Goal: Task Accomplishment & Management: Complete application form

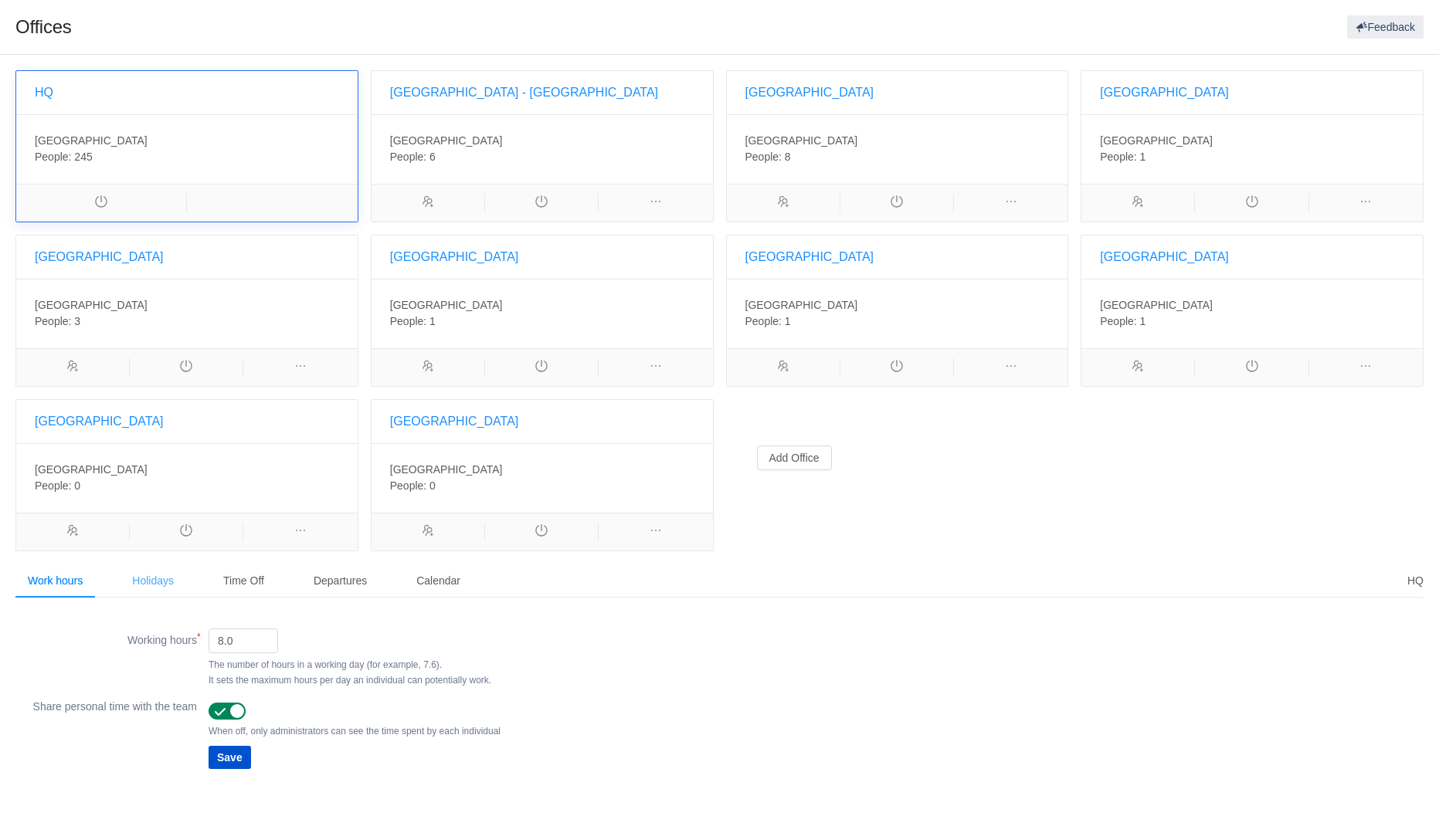
click at [158, 578] on div "Holidays" at bounding box center [153, 580] width 67 height 34
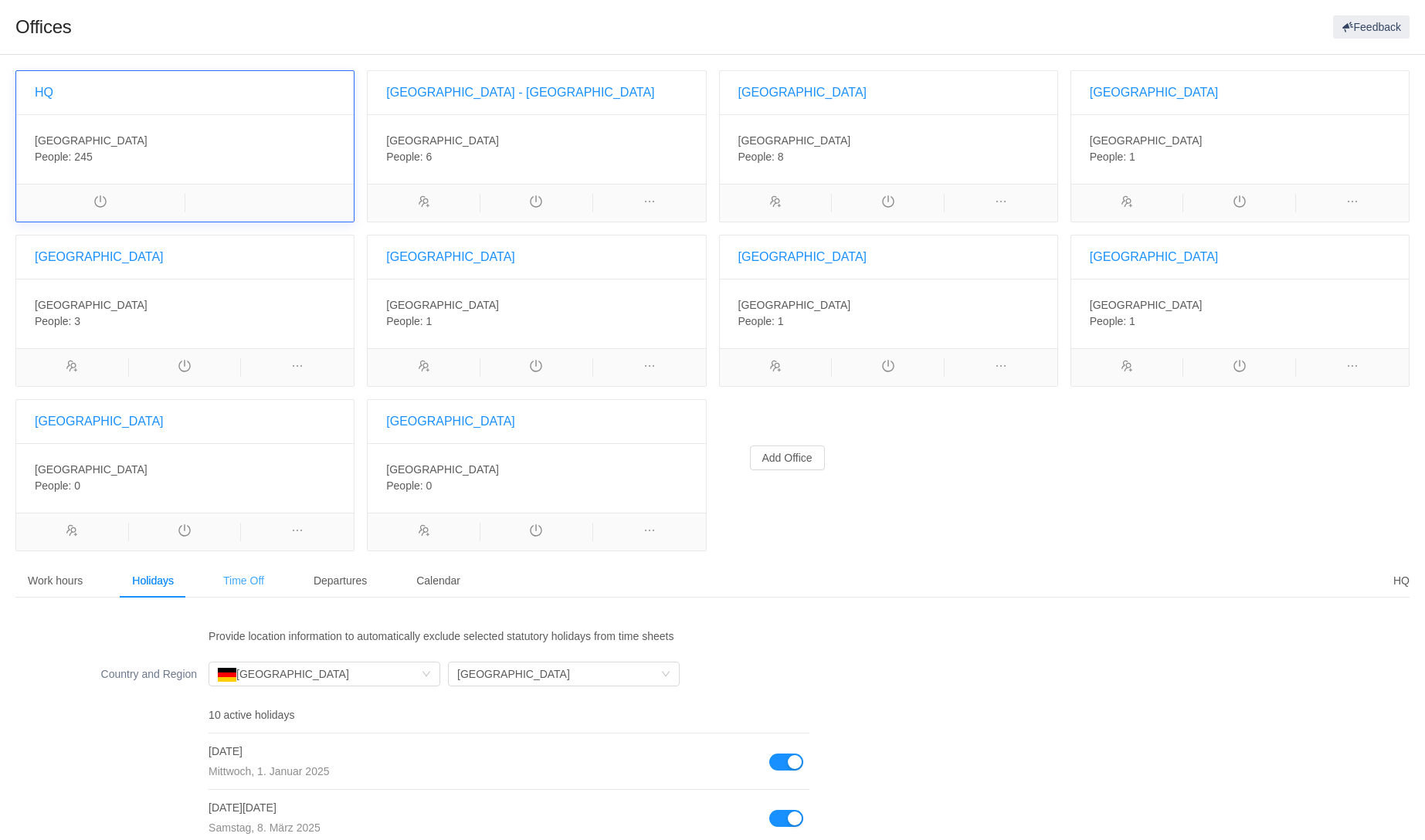
click at [248, 579] on div "Time Off" at bounding box center [244, 580] width 66 height 34
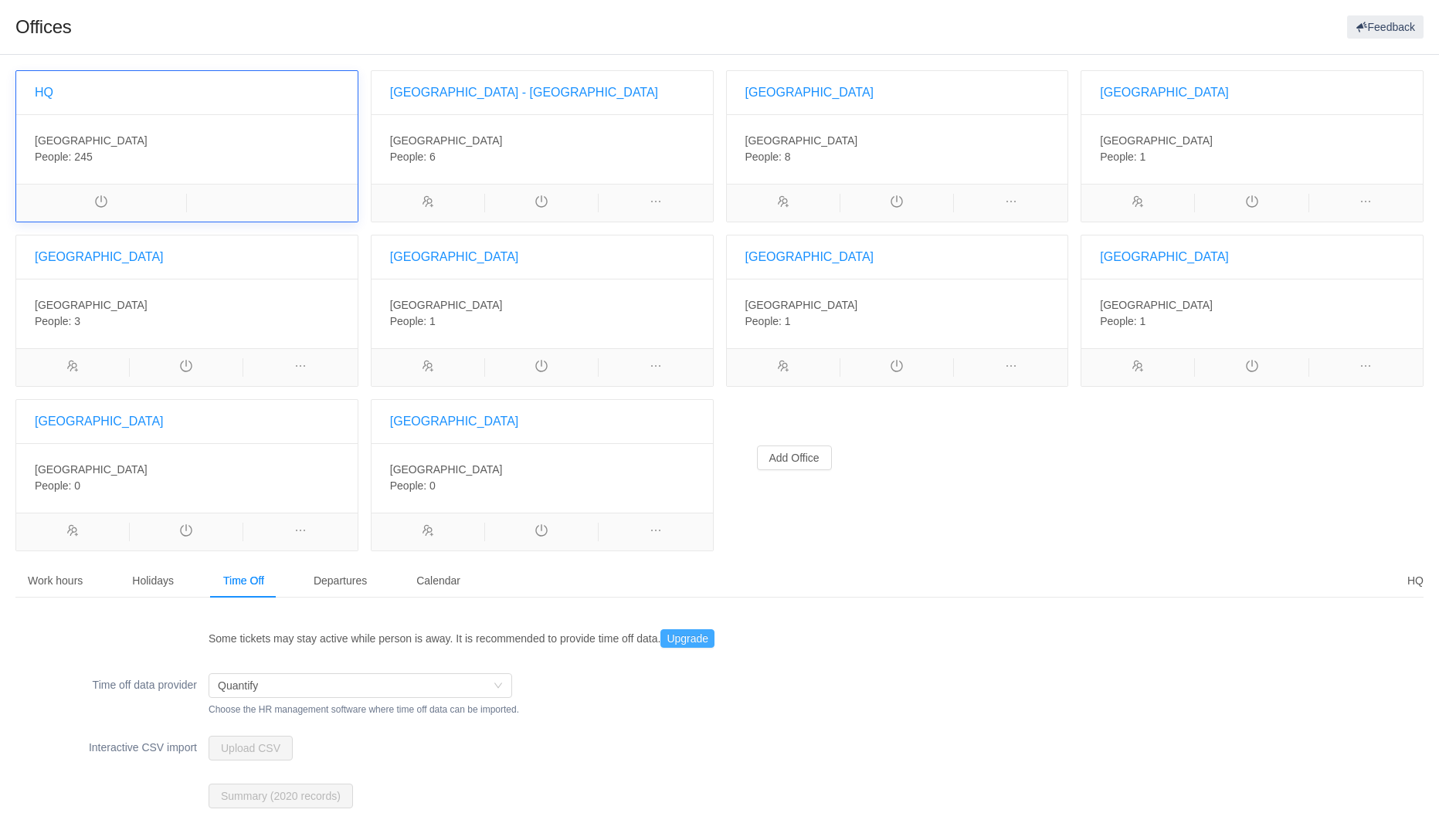
click at [689, 635] on button "Upgrade" at bounding box center [688, 638] width 54 height 18
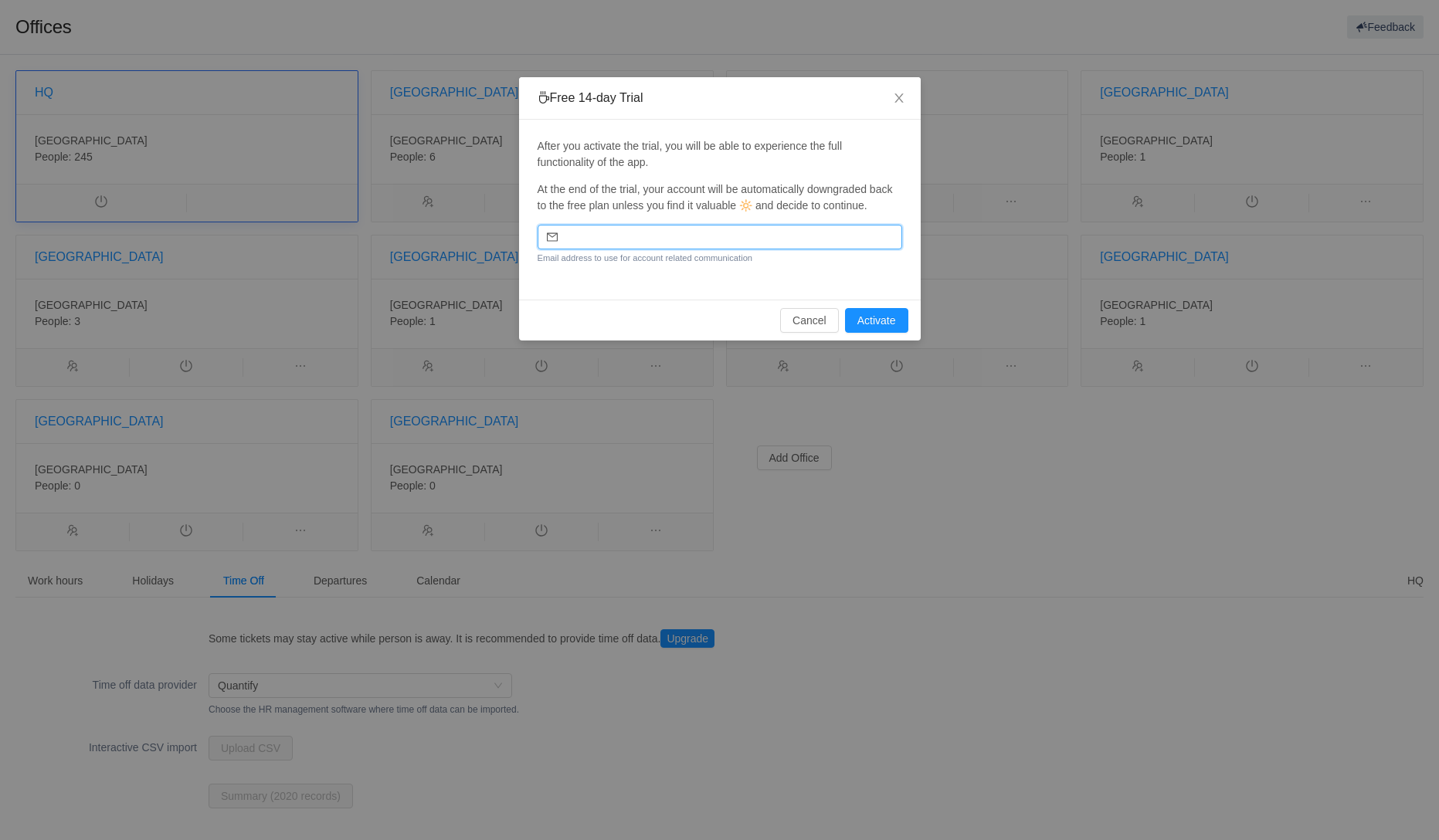
click at [777, 239] on input "email" at bounding box center [720, 237] width 365 height 25
type input "[PERSON_NAME][EMAIL_ADDRESS][PERSON_NAME][DOMAIN_NAME]"
click at [873, 318] on button "Activate" at bounding box center [877, 321] width 63 height 25
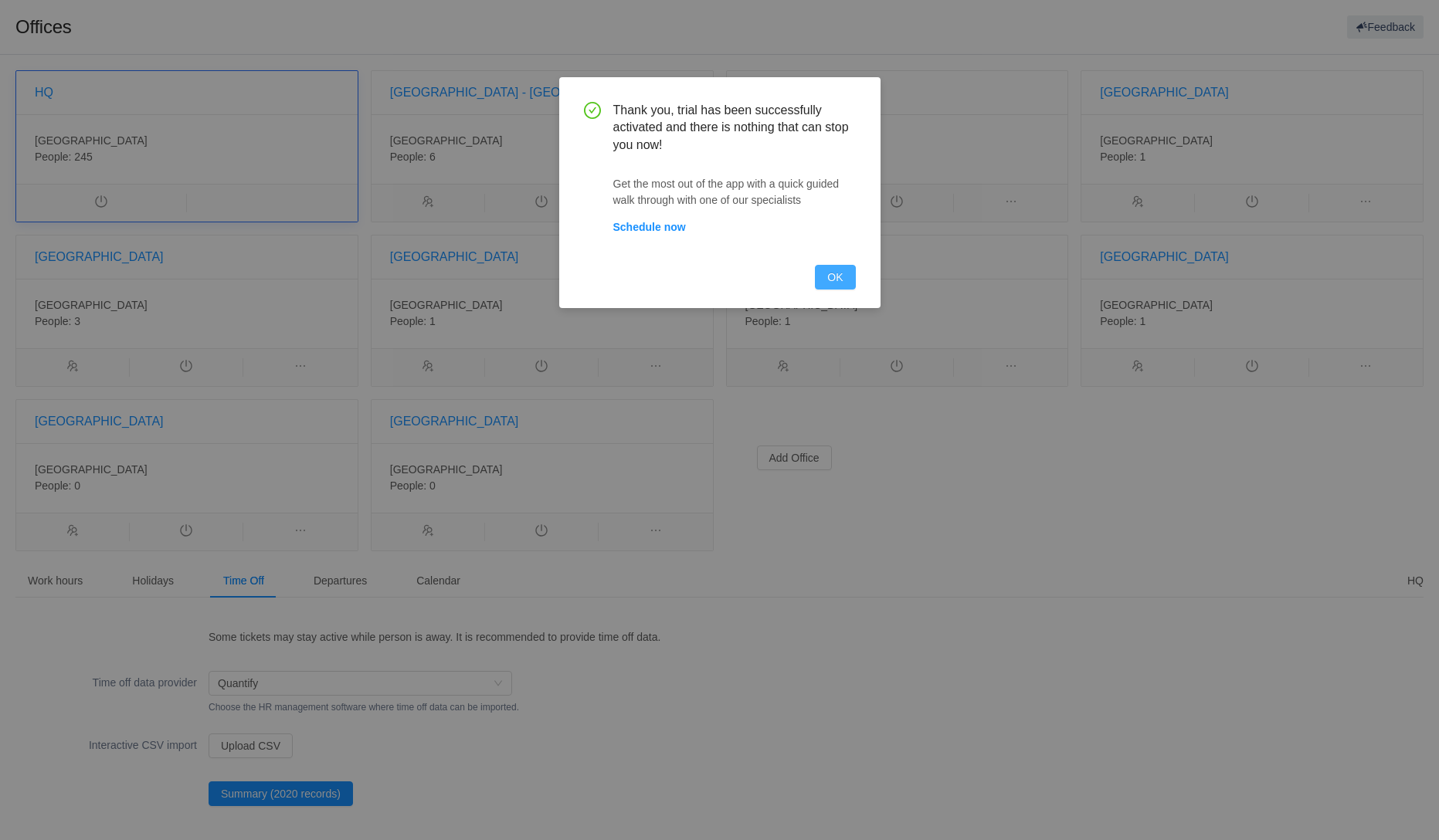
click at [835, 273] on button "OK" at bounding box center [835, 277] width 40 height 25
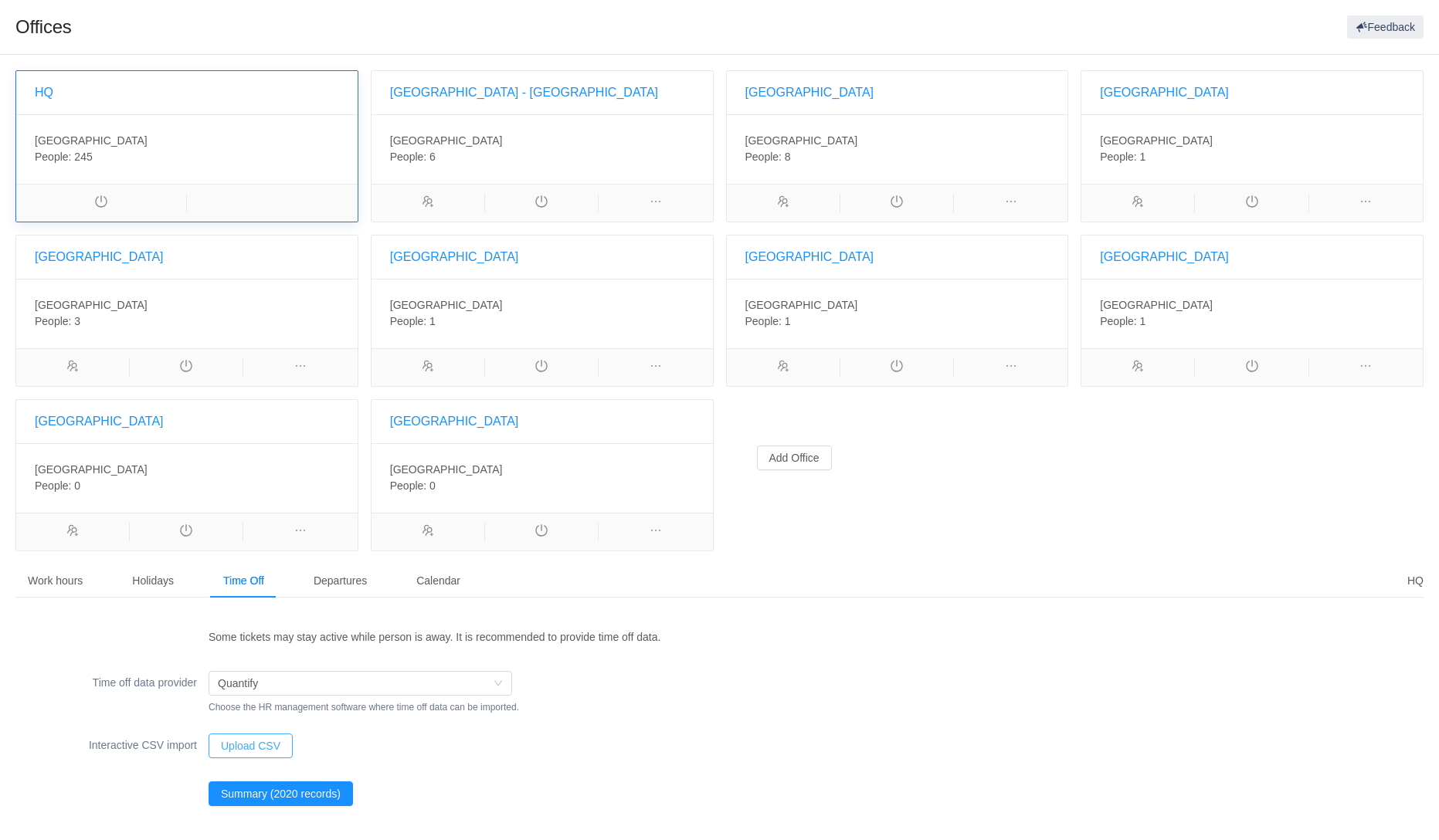
click at [247, 743] on button "Upload CSV" at bounding box center [250, 746] width 84 height 25
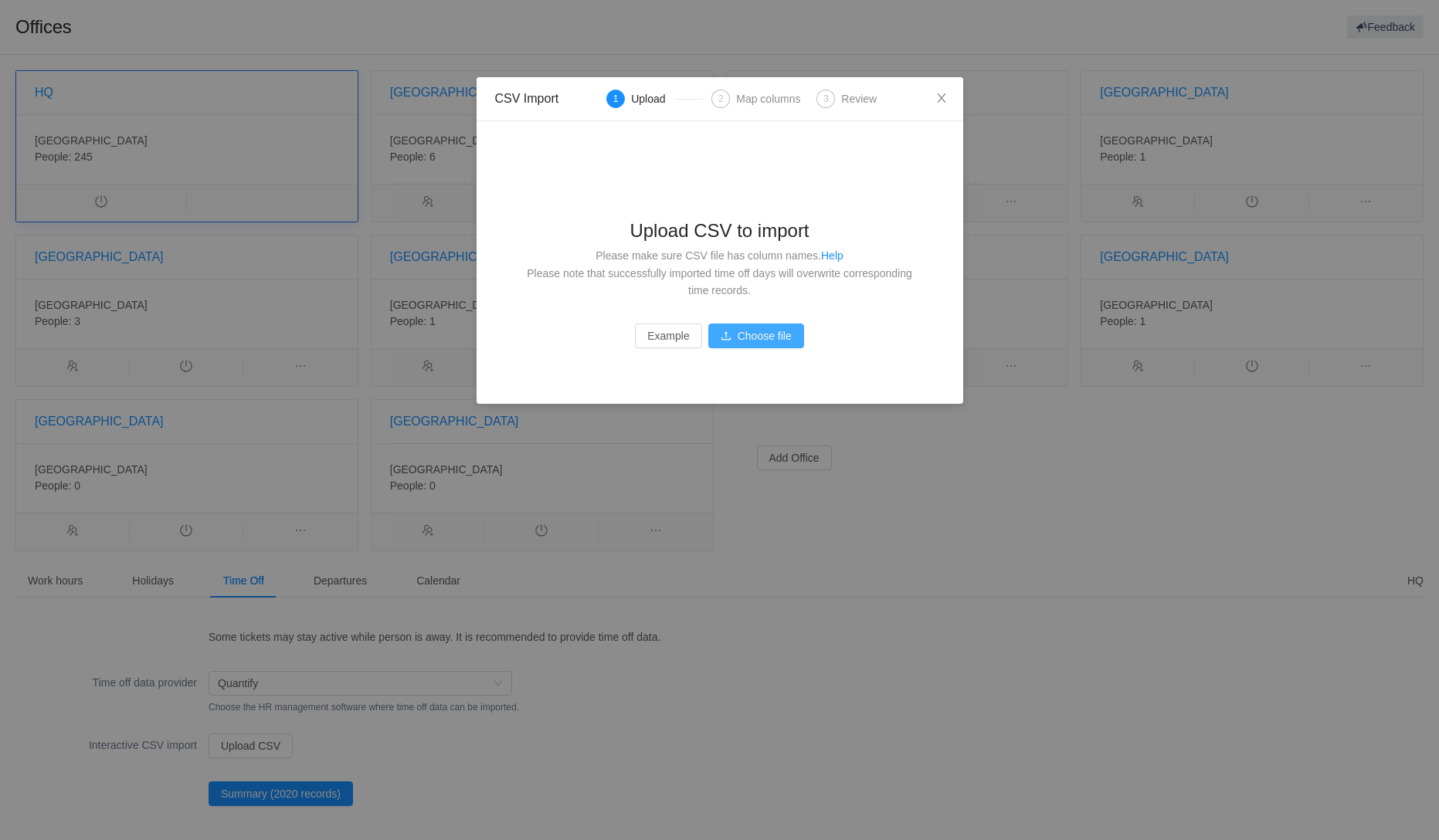
click at [766, 328] on button "Choose file" at bounding box center [756, 336] width 95 height 25
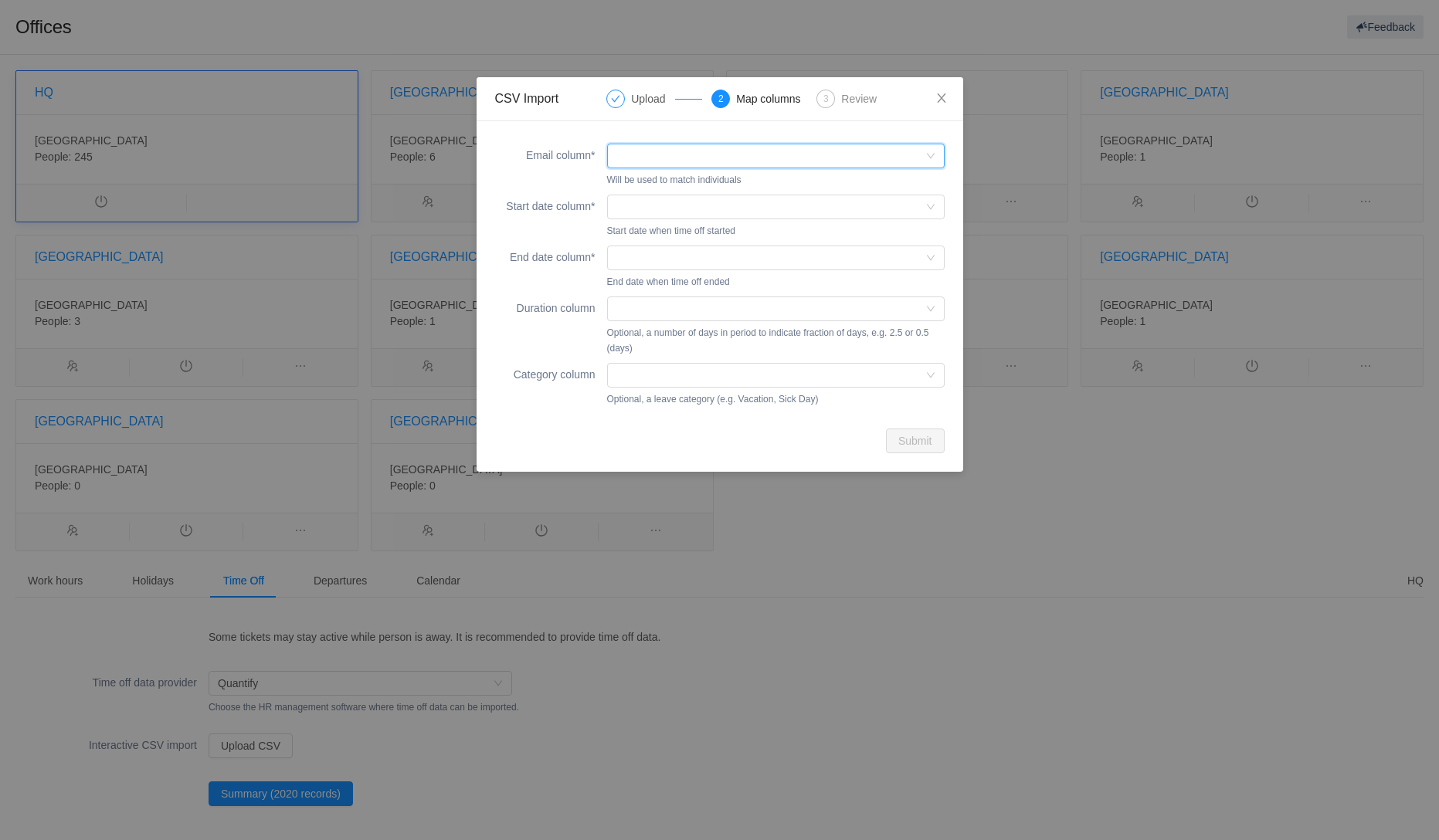
click at [645, 155] on div at bounding box center [771, 156] width 309 height 23
click at [654, 184] on li "Email" at bounding box center [774, 186] width 337 height 25
click at [650, 196] on div at bounding box center [771, 207] width 309 height 23
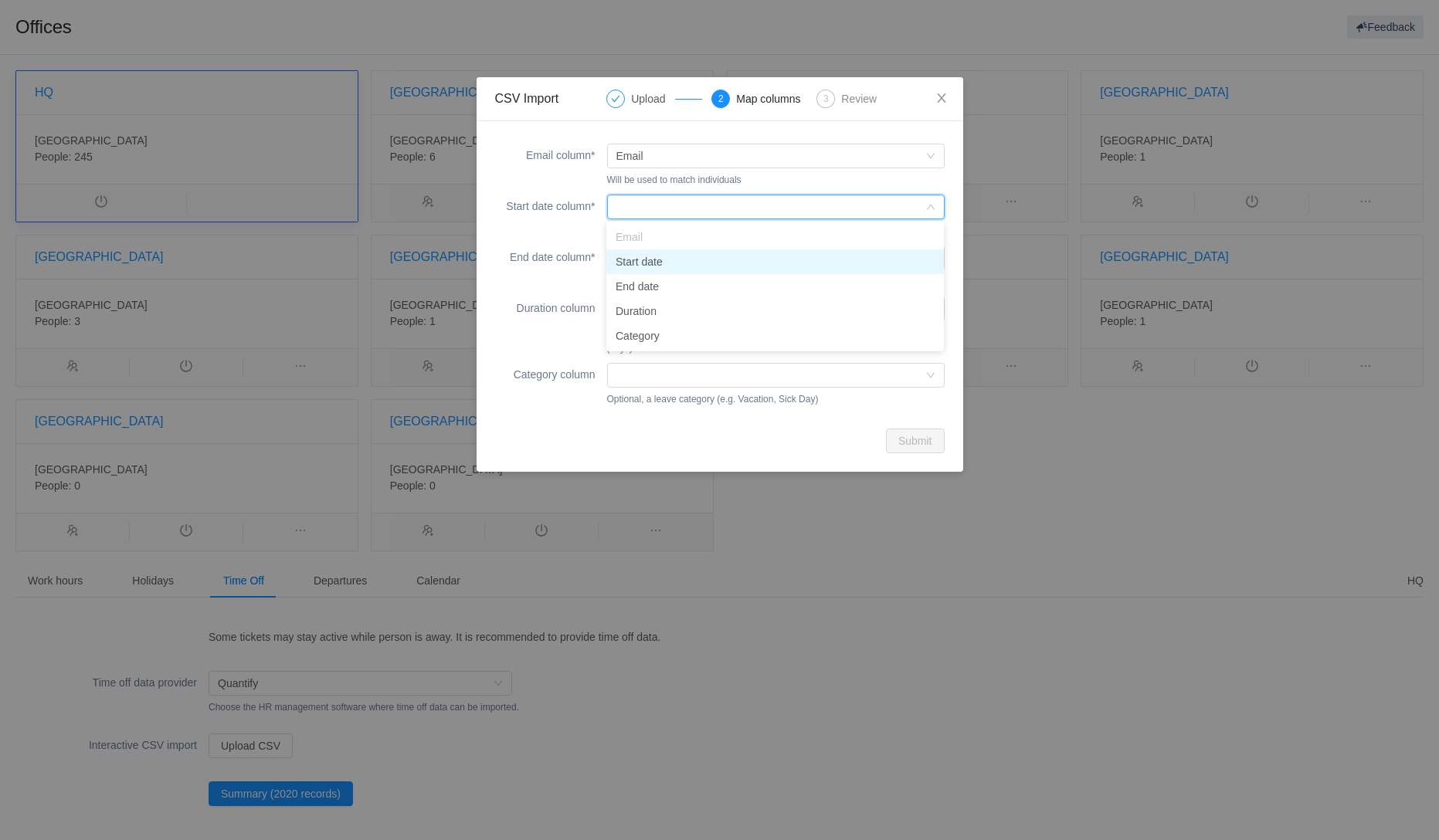
click at [656, 261] on li "Start date" at bounding box center [774, 262] width 337 height 25
click at [668, 250] on div at bounding box center [771, 258] width 309 height 23
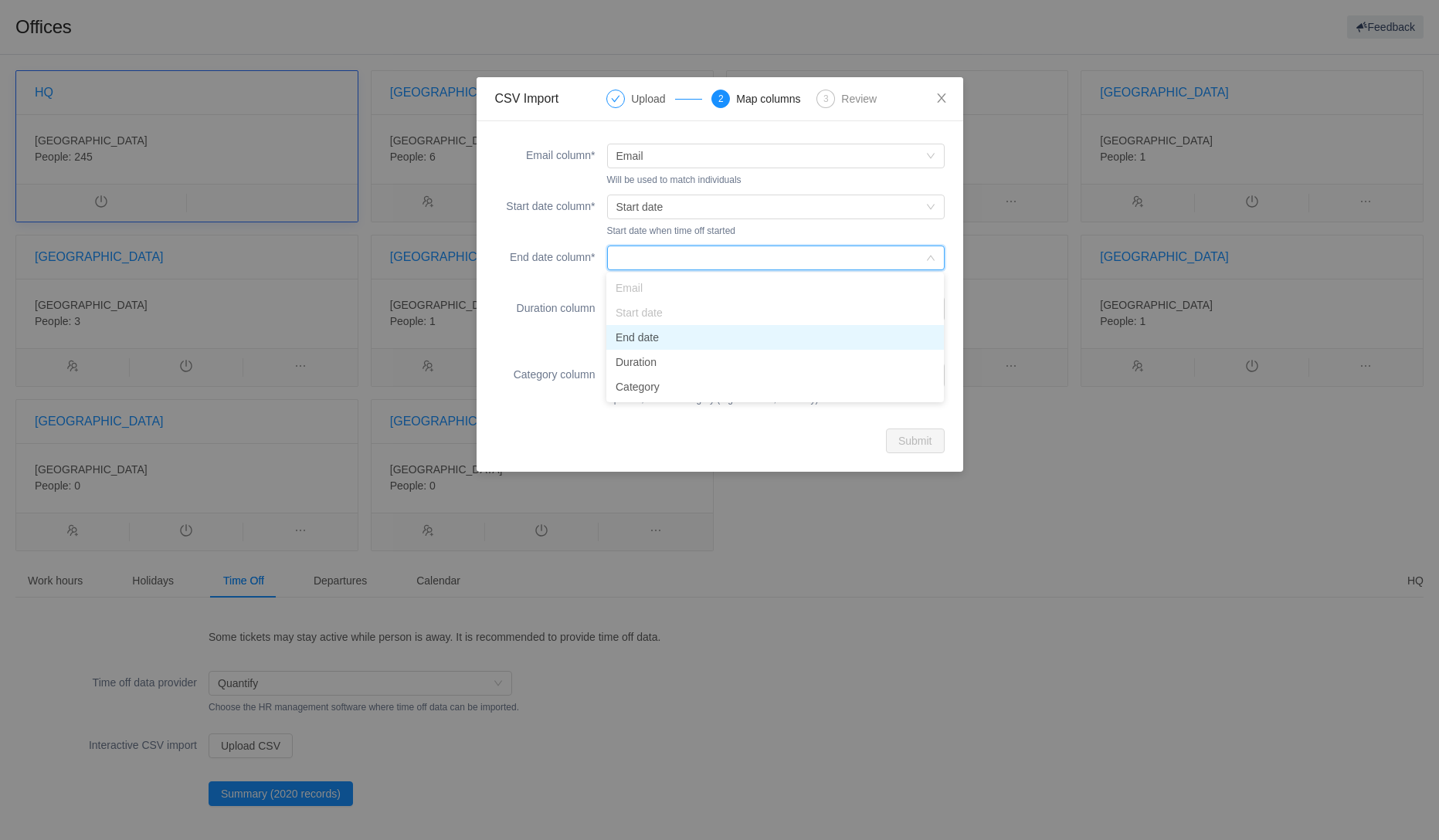
click at [648, 336] on li "End date" at bounding box center [774, 338] width 337 height 25
click at [687, 304] on div at bounding box center [771, 308] width 309 height 23
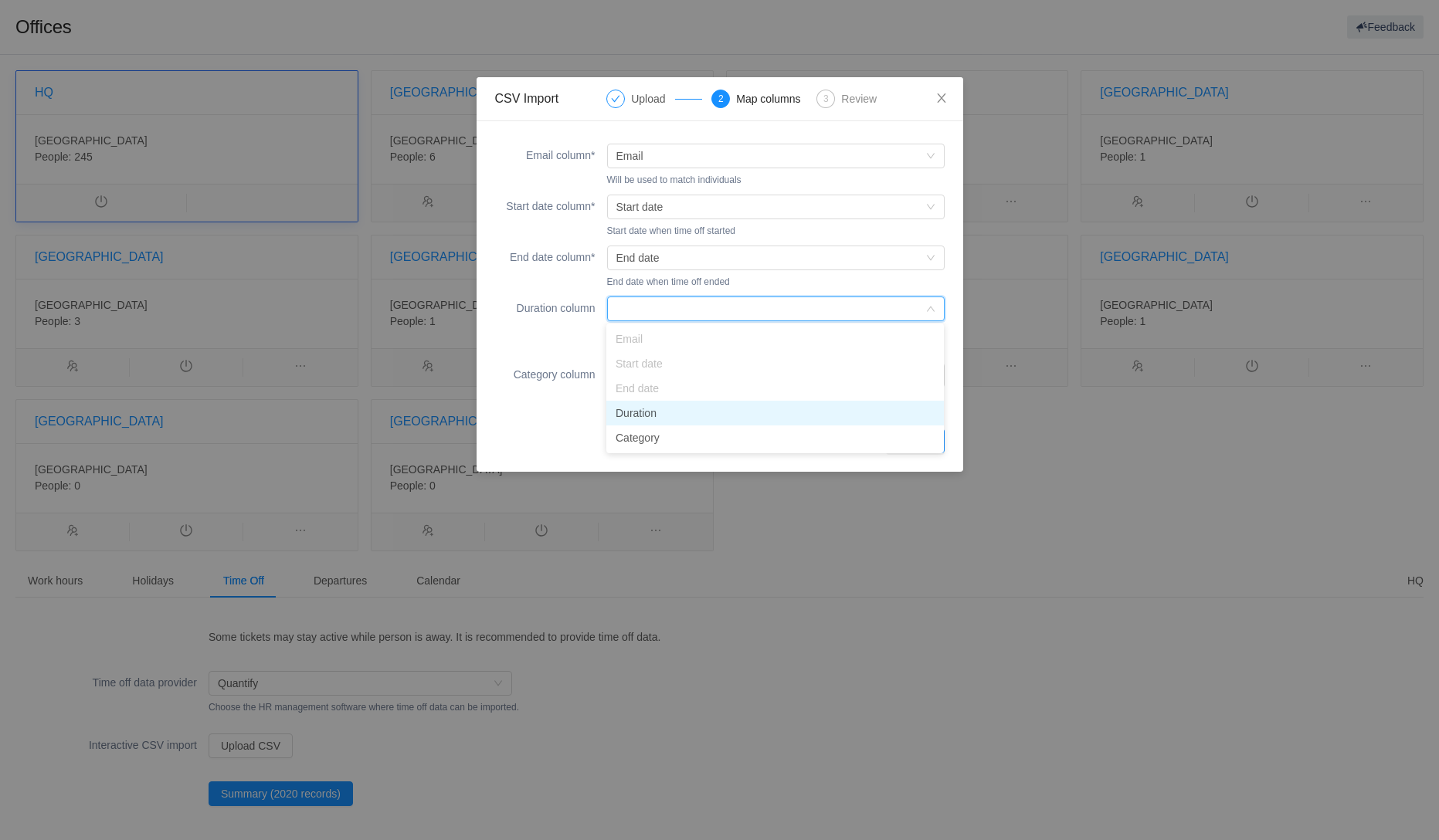
click at [637, 407] on li "Duration" at bounding box center [774, 413] width 337 height 25
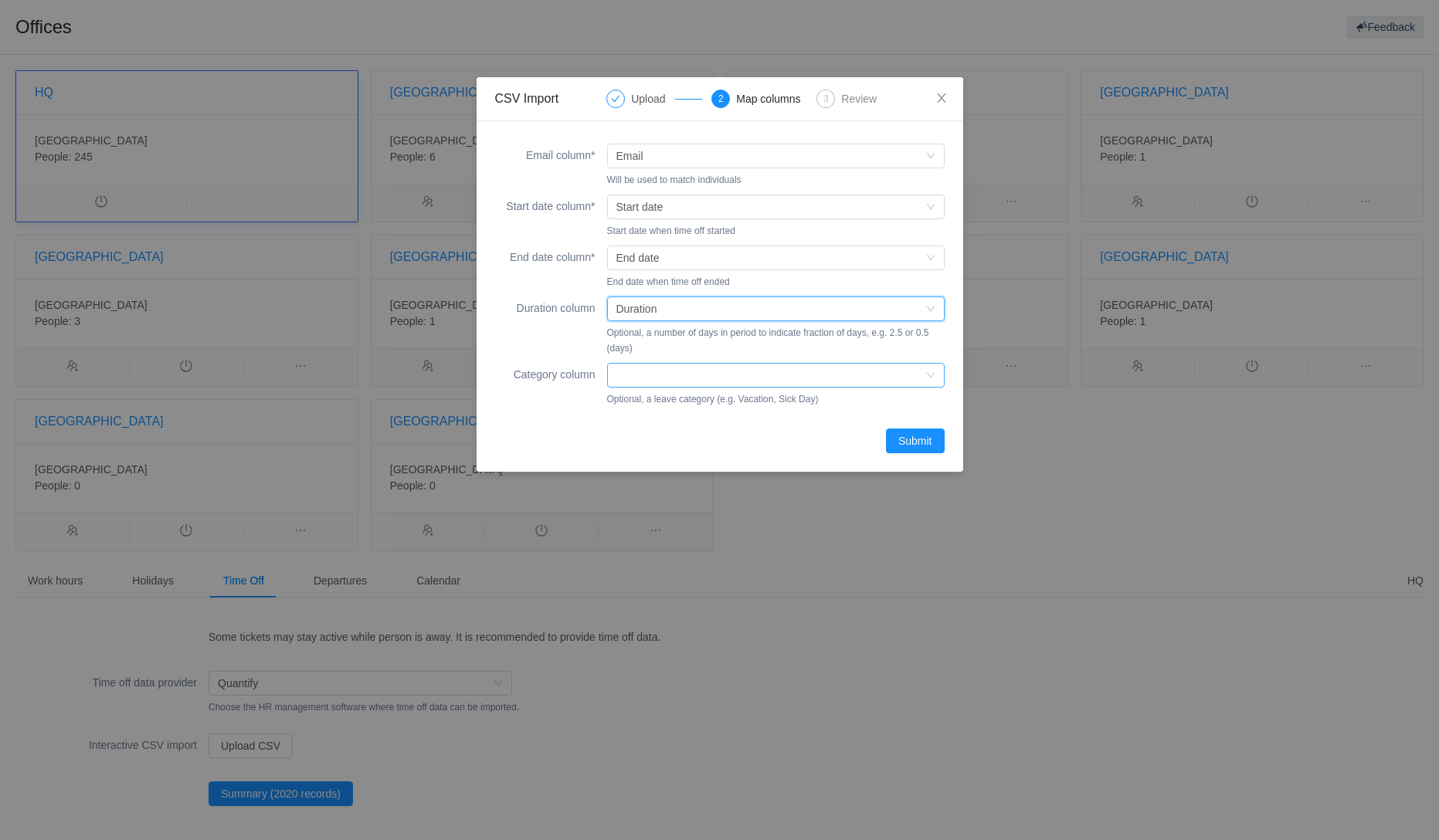
click at [677, 373] on div at bounding box center [771, 375] width 309 height 23
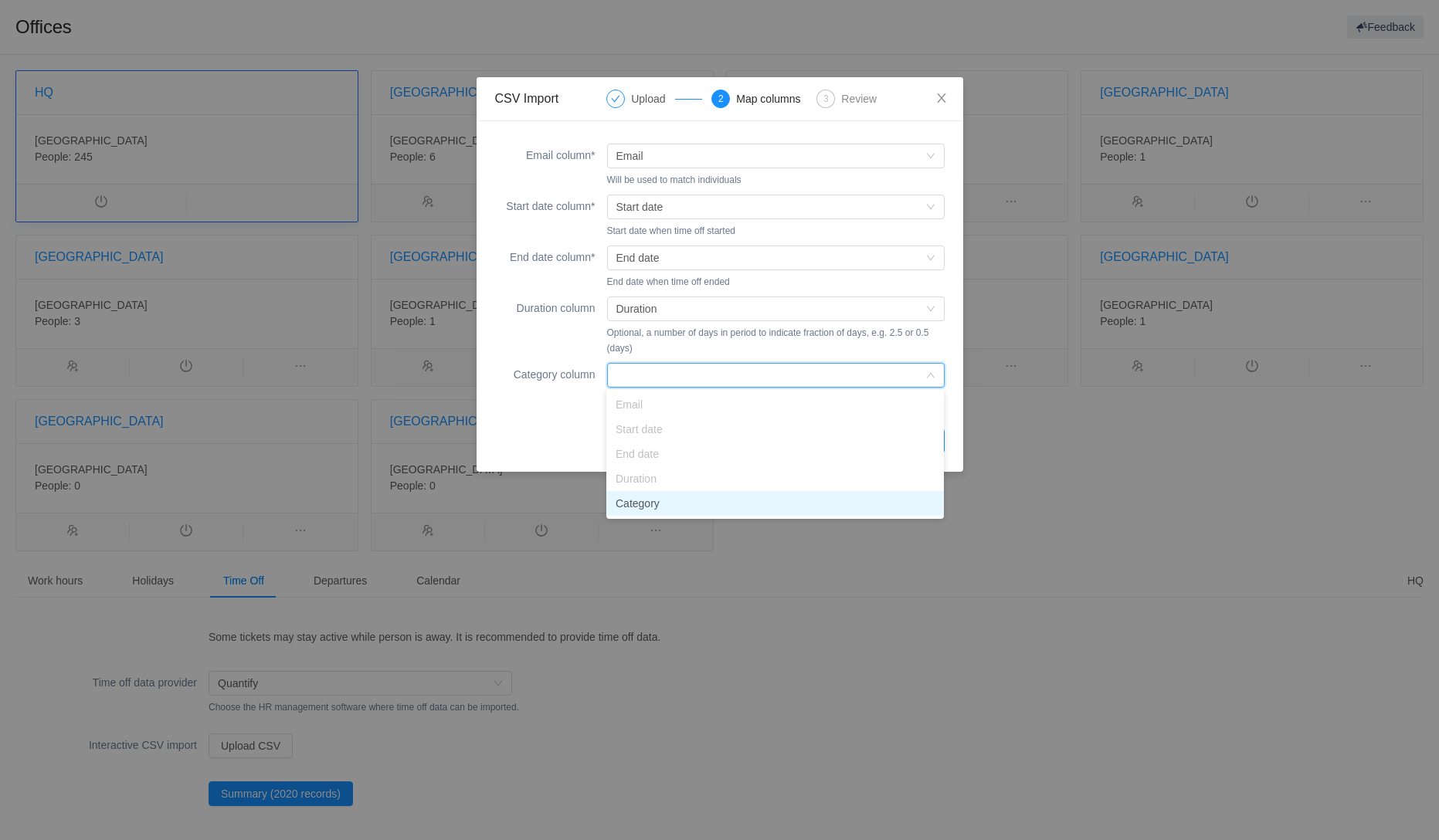
click at [648, 502] on li "Category" at bounding box center [774, 503] width 337 height 25
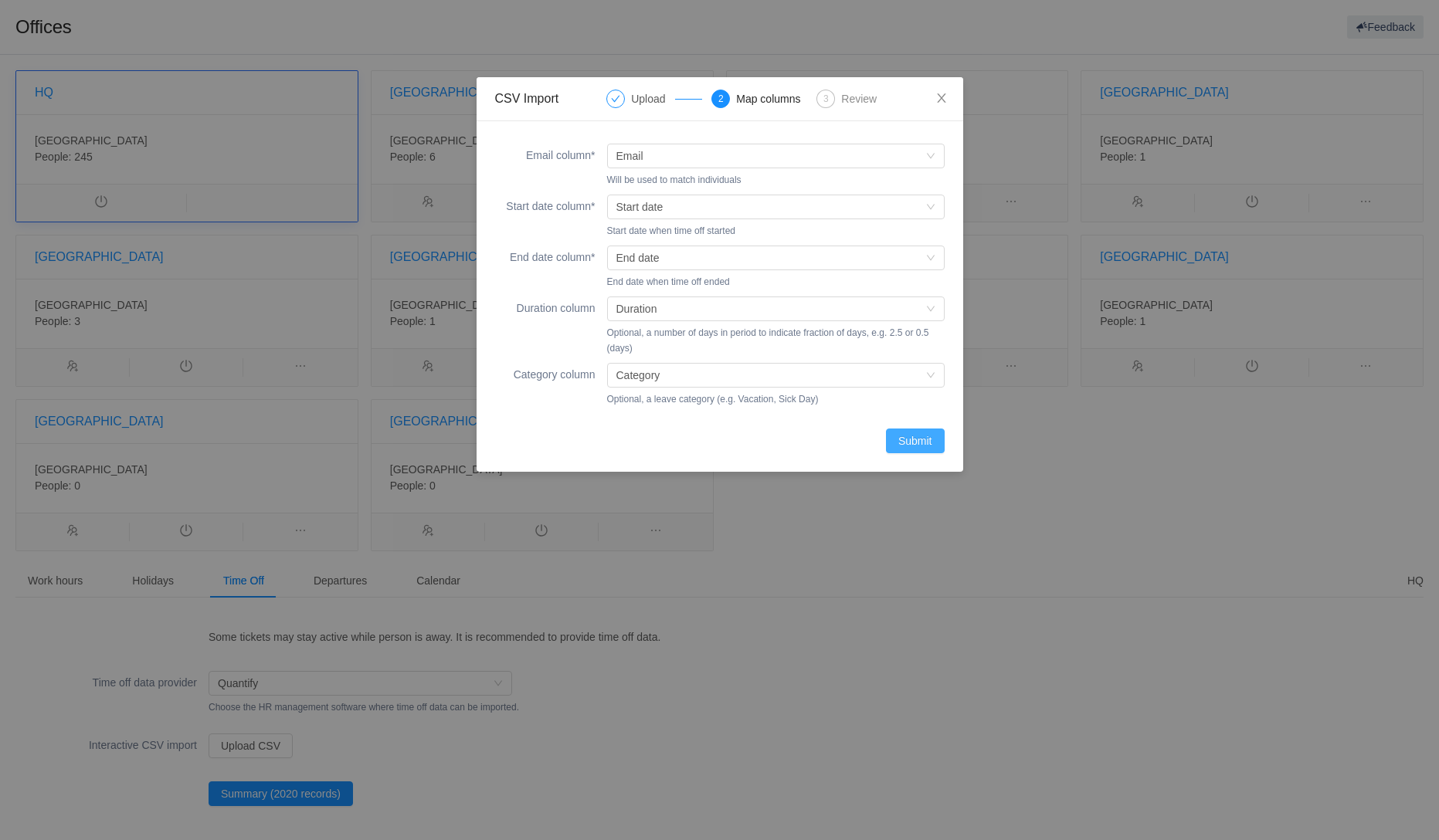
click at [920, 438] on button "Submit" at bounding box center [915, 441] width 58 height 25
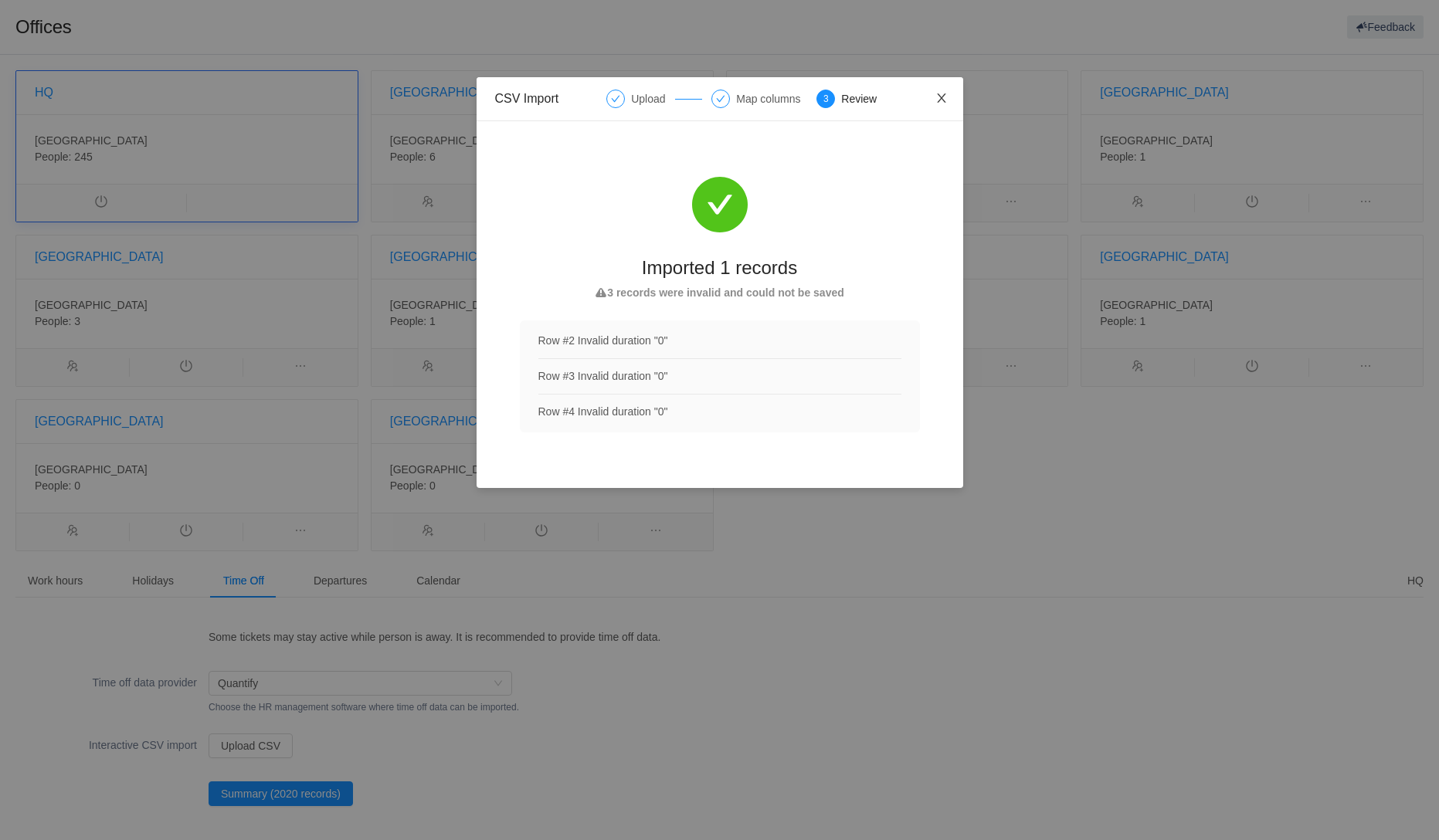
click at [947, 99] on span "Close" at bounding box center [941, 98] width 43 height 43
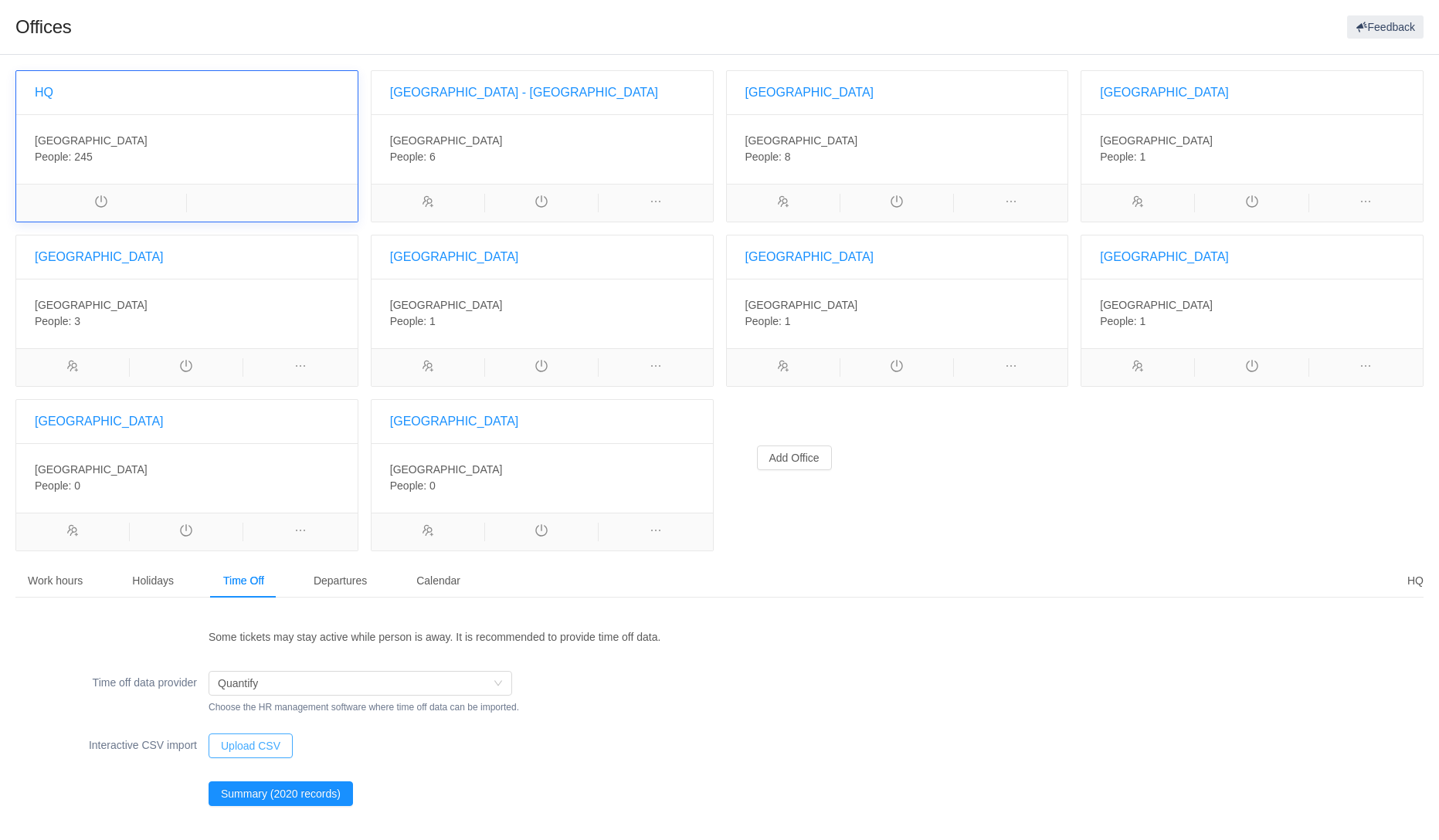
click at [258, 742] on button "Upload CSV" at bounding box center [250, 746] width 84 height 25
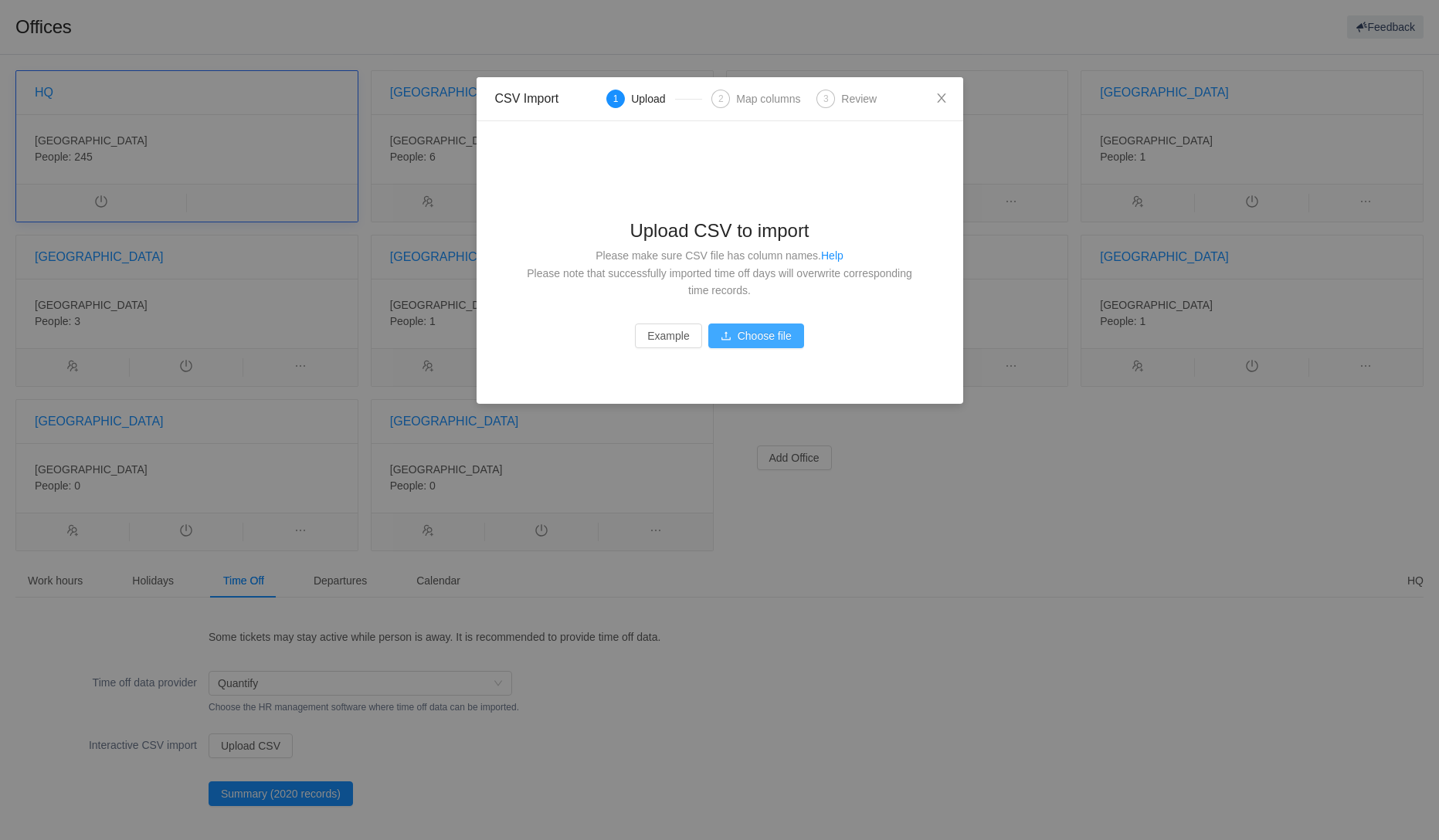
click at [757, 335] on button "Choose file" at bounding box center [756, 336] width 95 height 25
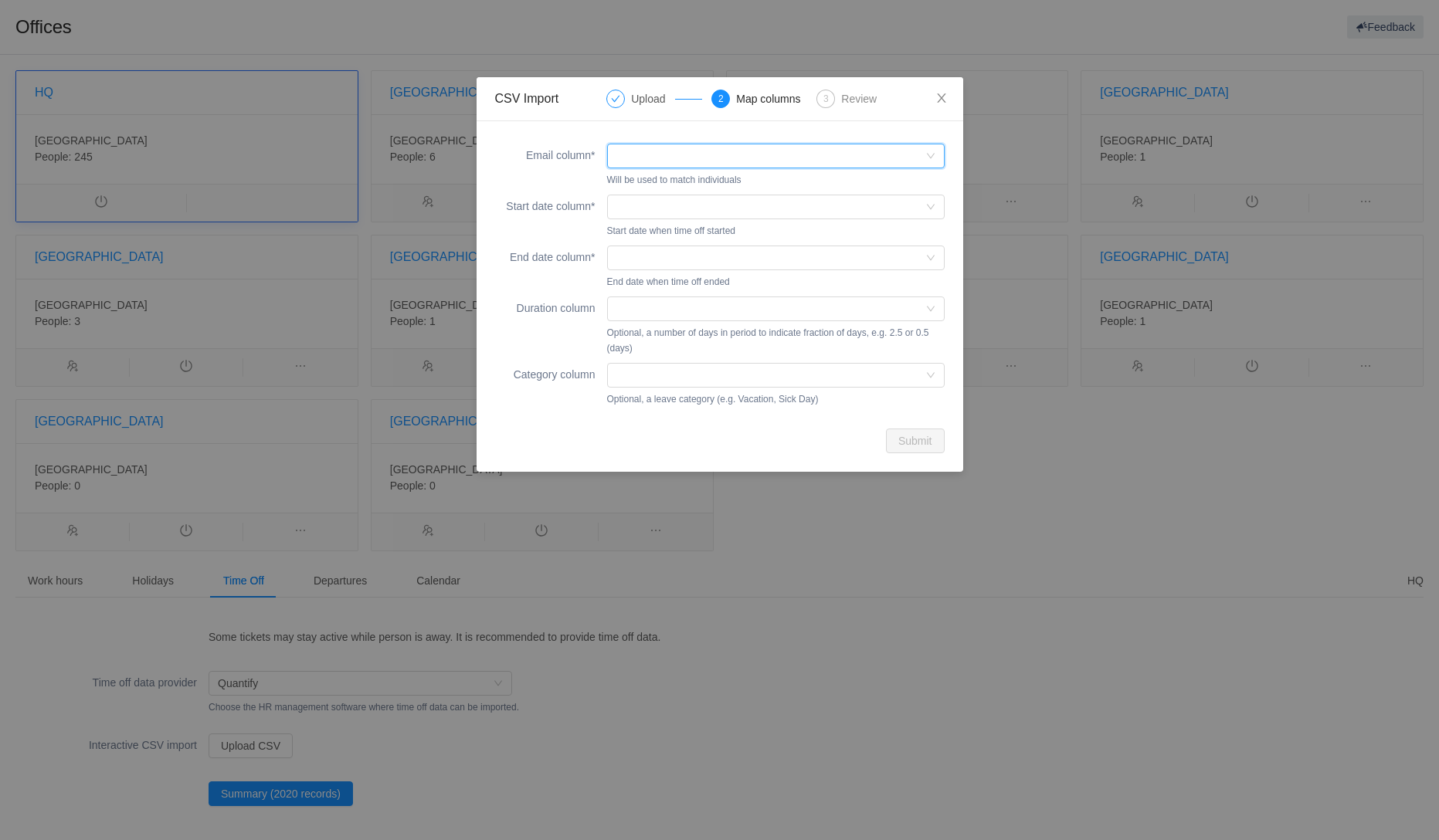
click at [647, 163] on div at bounding box center [771, 156] width 309 height 23
click at [648, 183] on li "Email" at bounding box center [774, 186] width 337 height 25
click at [635, 204] on div at bounding box center [771, 207] width 309 height 23
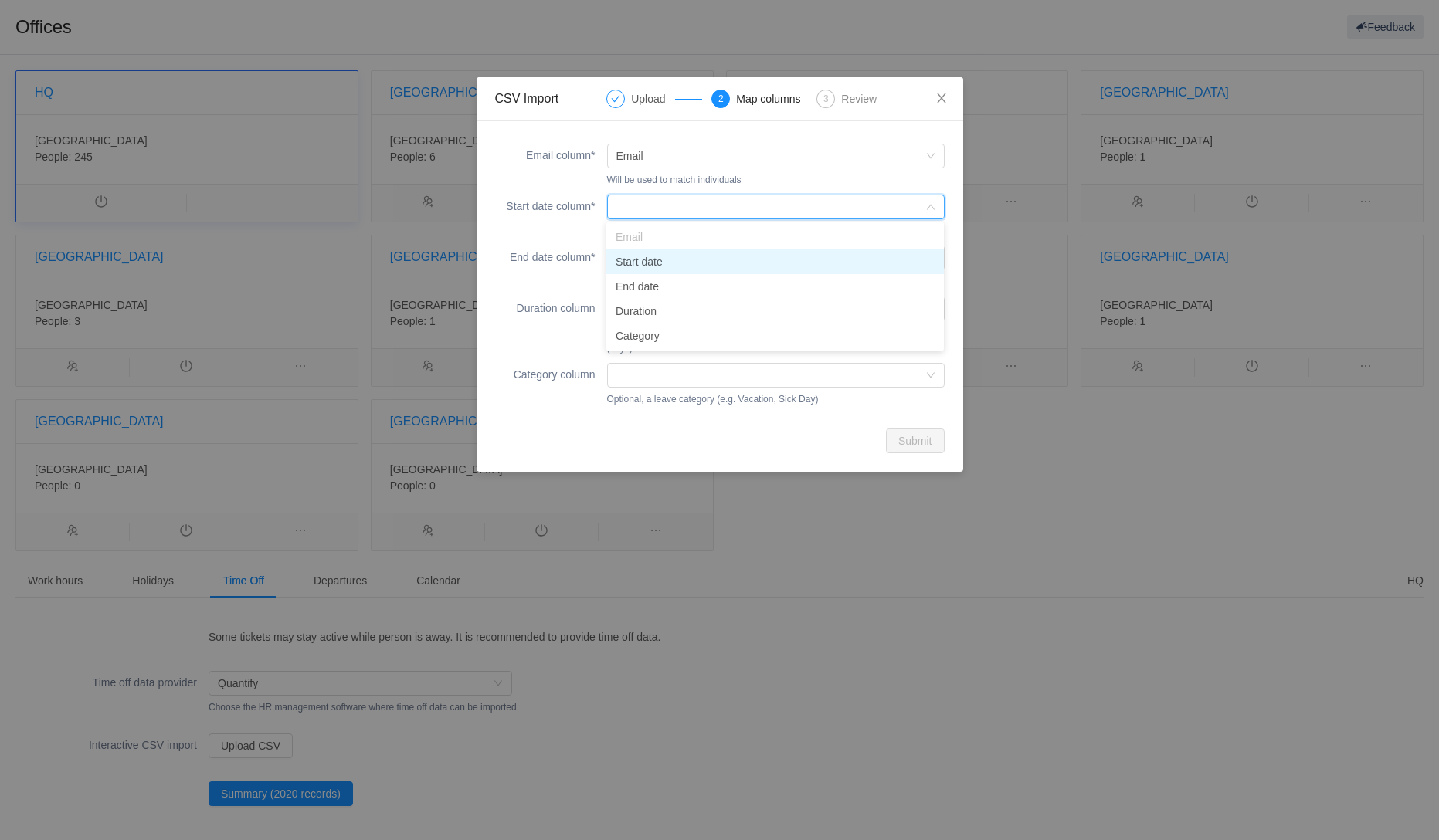
click at [657, 262] on li "Start date" at bounding box center [774, 262] width 337 height 25
click at [657, 248] on div at bounding box center [771, 258] width 309 height 23
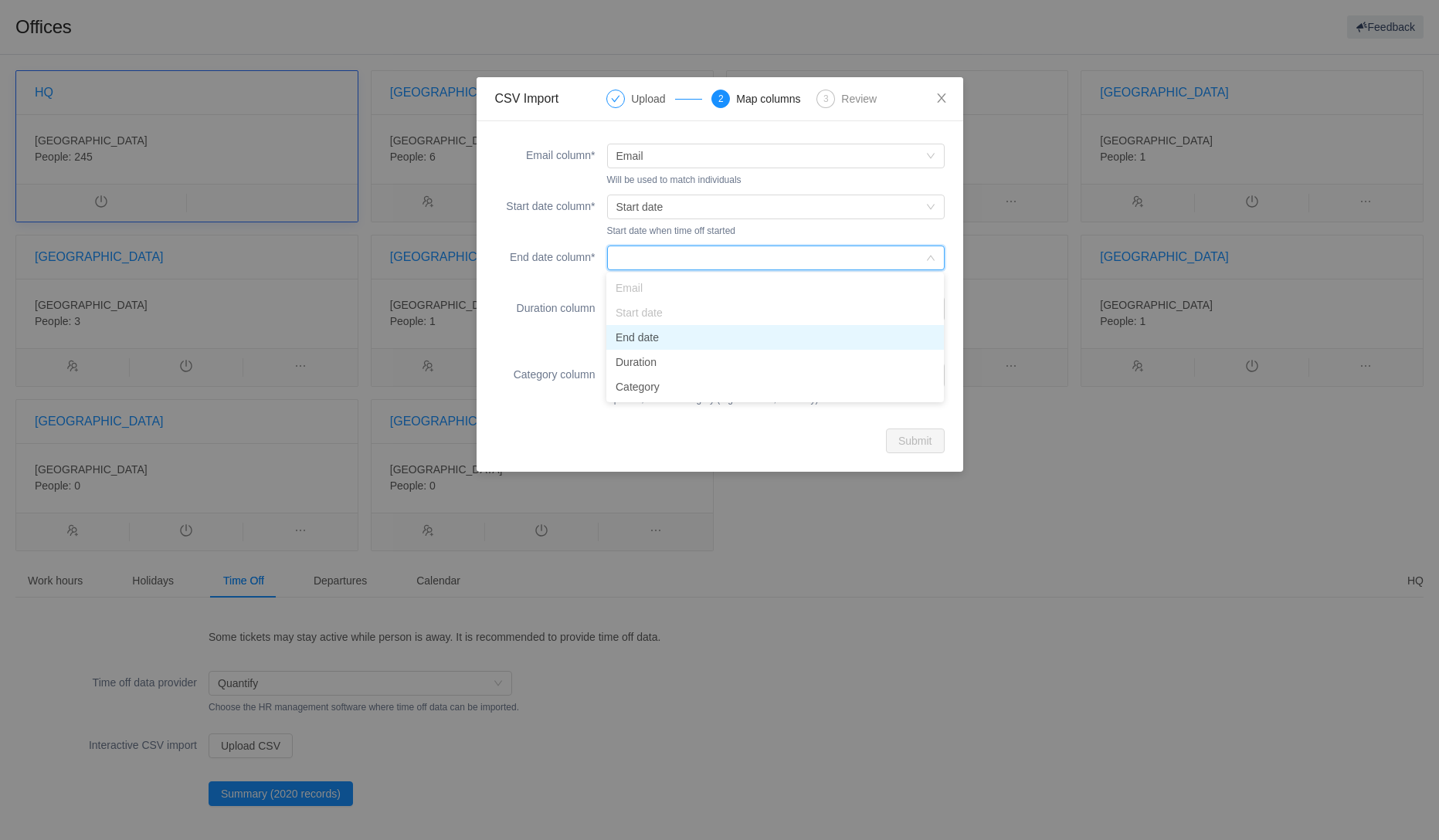
click at [652, 340] on li "End date" at bounding box center [774, 338] width 337 height 25
click at [650, 311] on div at bounding box center [771, 308] width 309 height 23
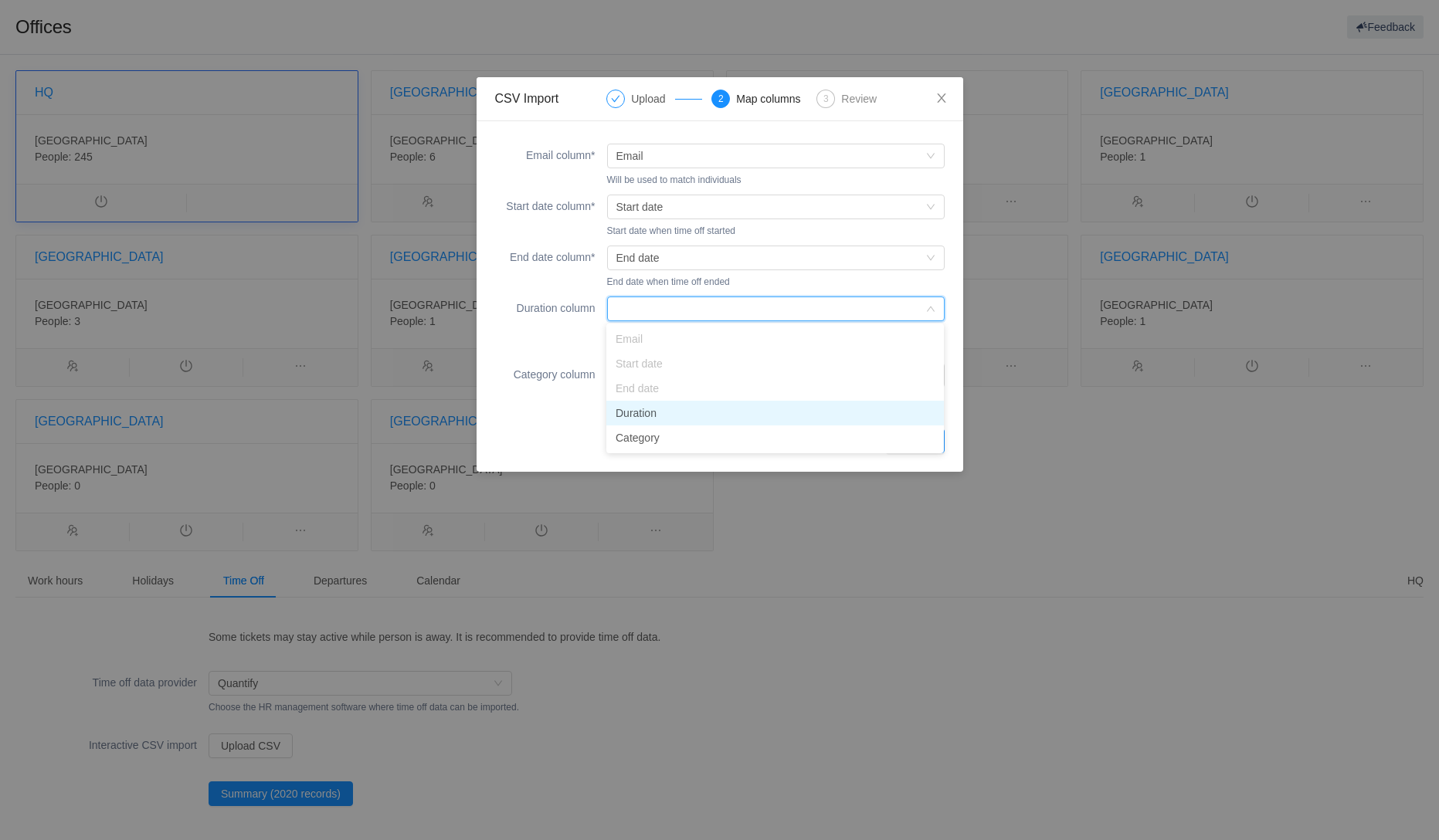
click at [652, 408] on li "Duration" at bounding box center [774, 413] width 337 height 25
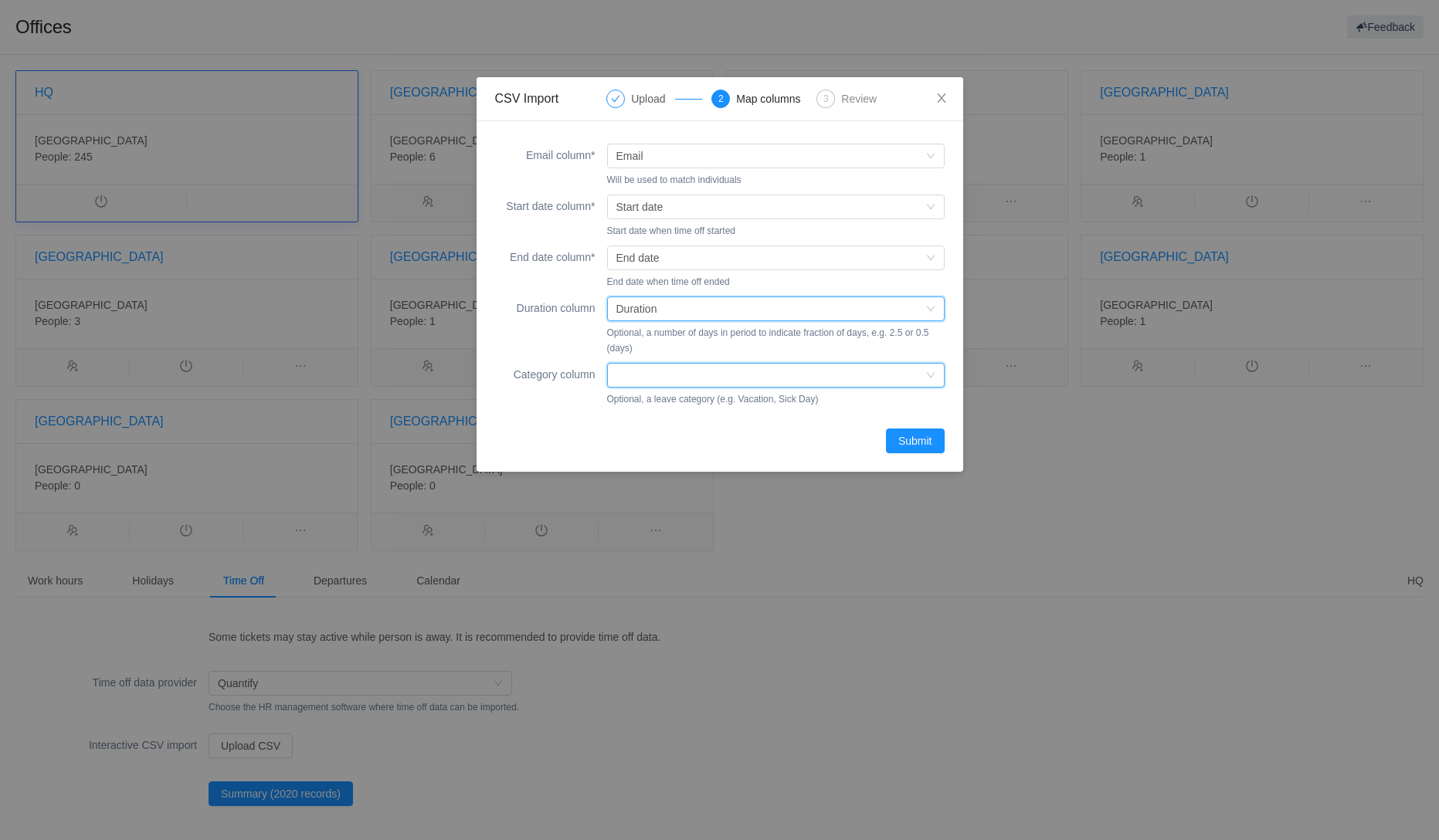
click at [672, 376] on div at bounding box center [771, 375] width 309 height 23
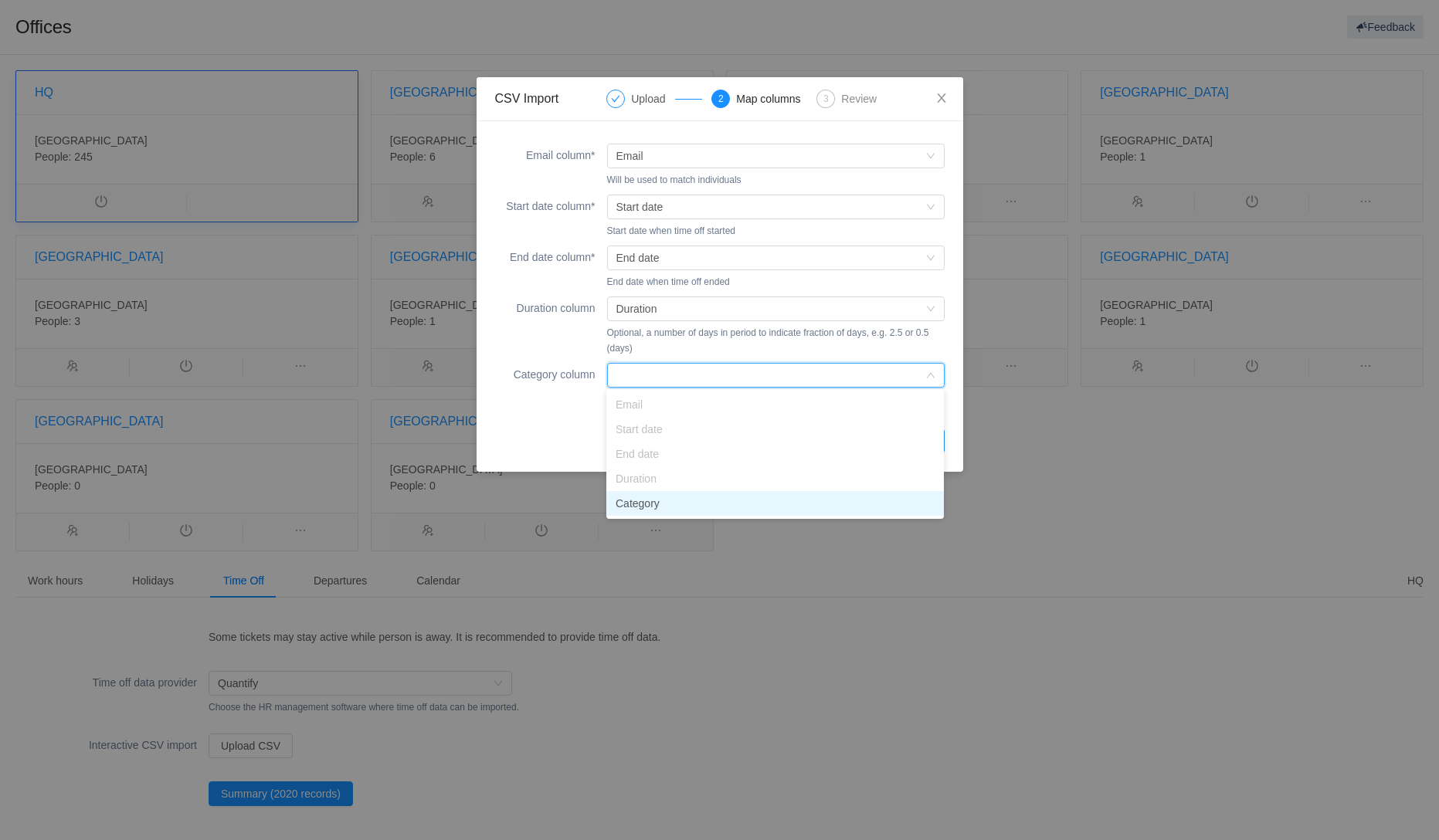
click at [648, 504] on li "Category" at bounding box center [774, 503] width 337 height 25
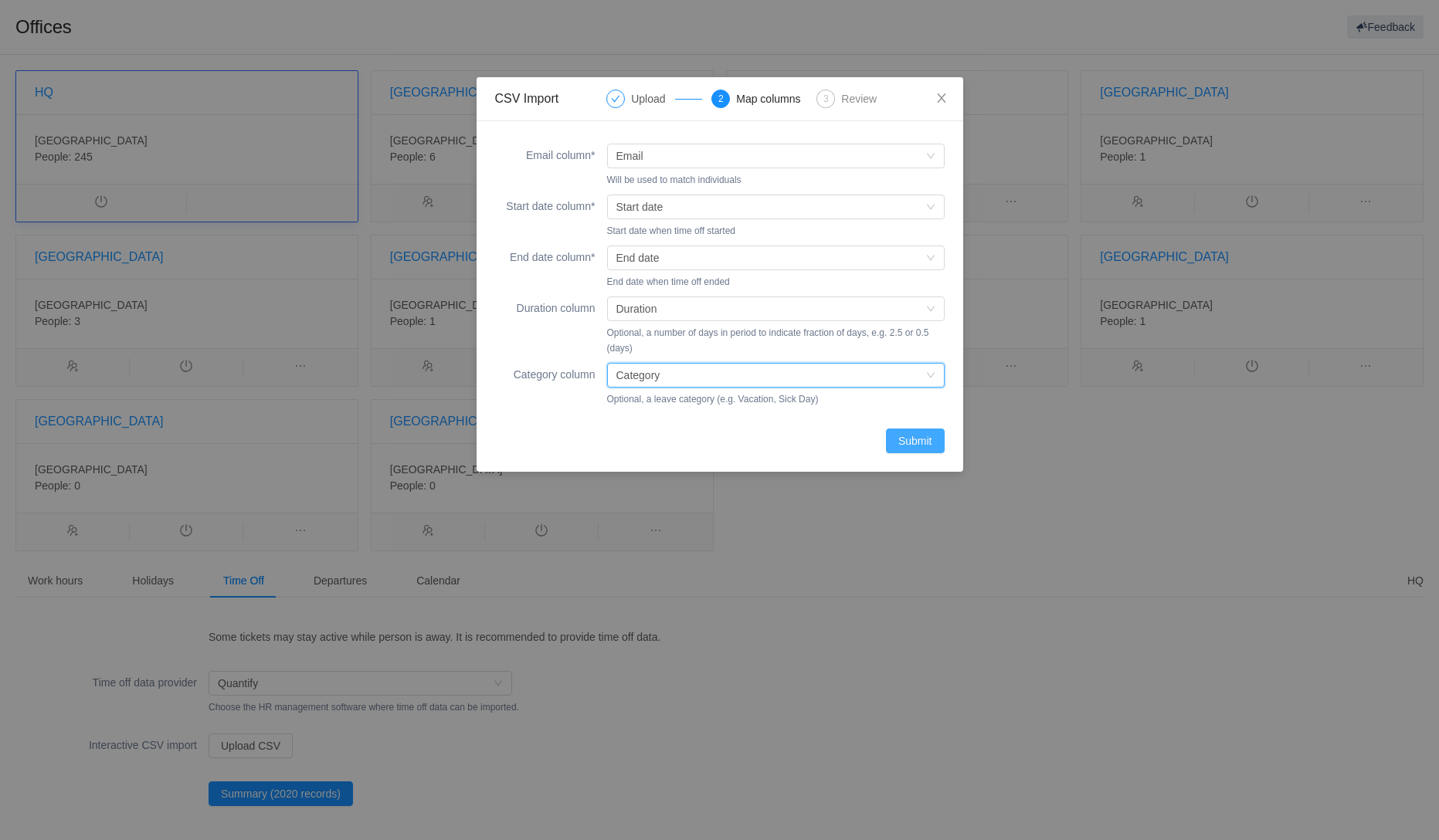
click at [913, 440] on button "Submit" at bounding box center [915, 441] width 58 height 25
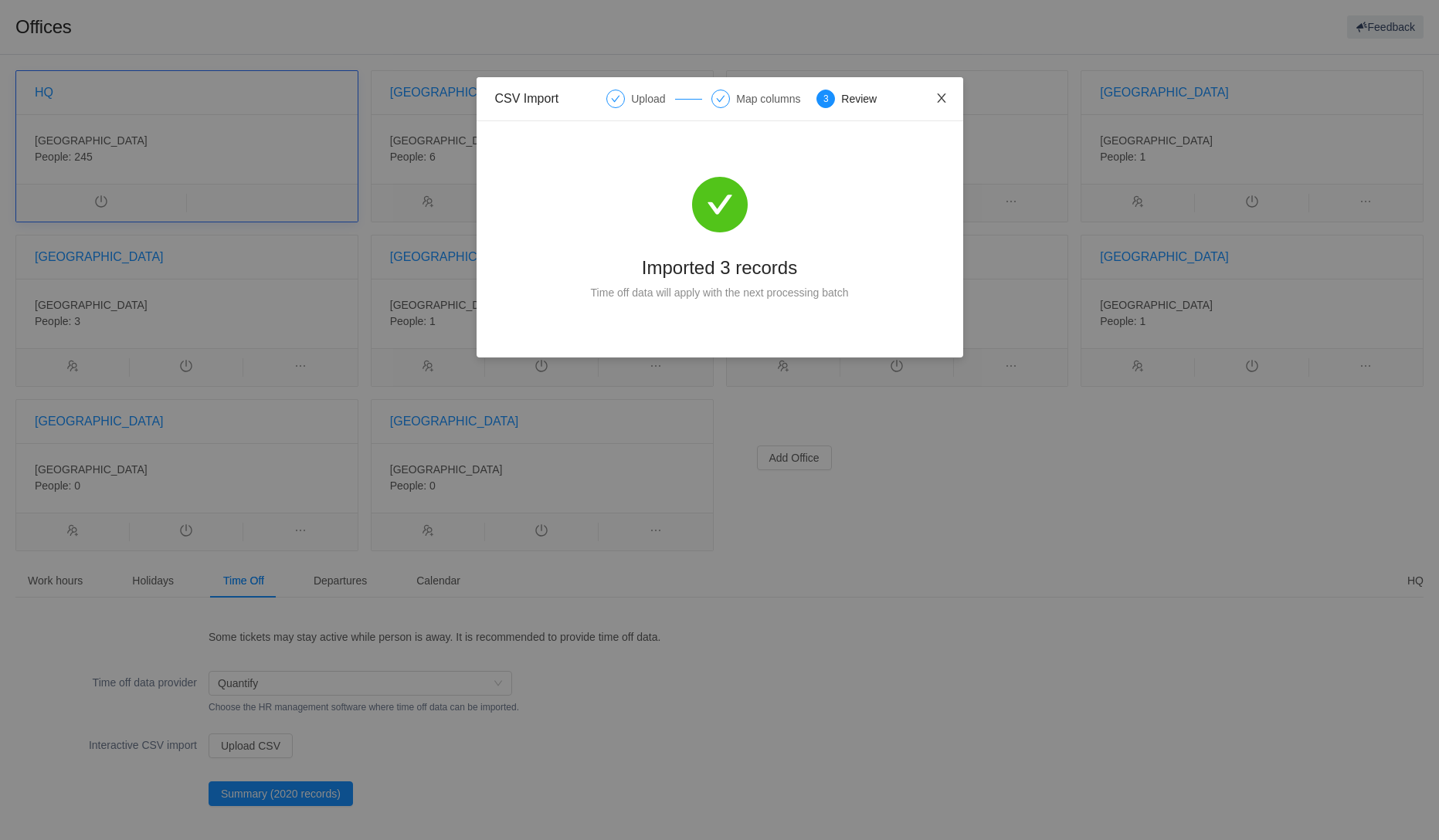
click at [940, 99] on icon "icon: close" at bounding box center [941, 98] width 9 height 10
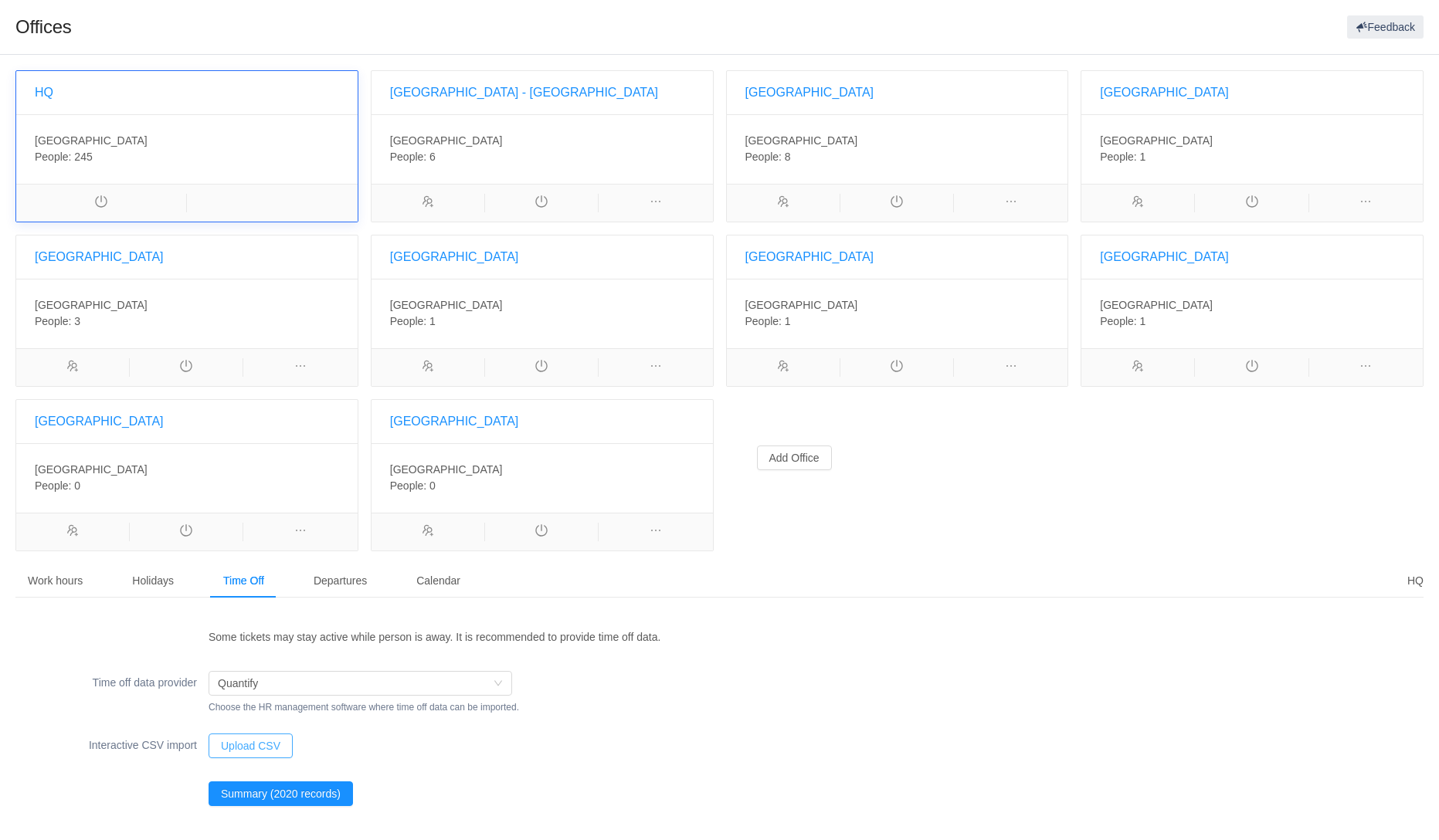
click at [247, 744] on button "Upload CSV" at bounding box center [250, 746] width 84 height 25
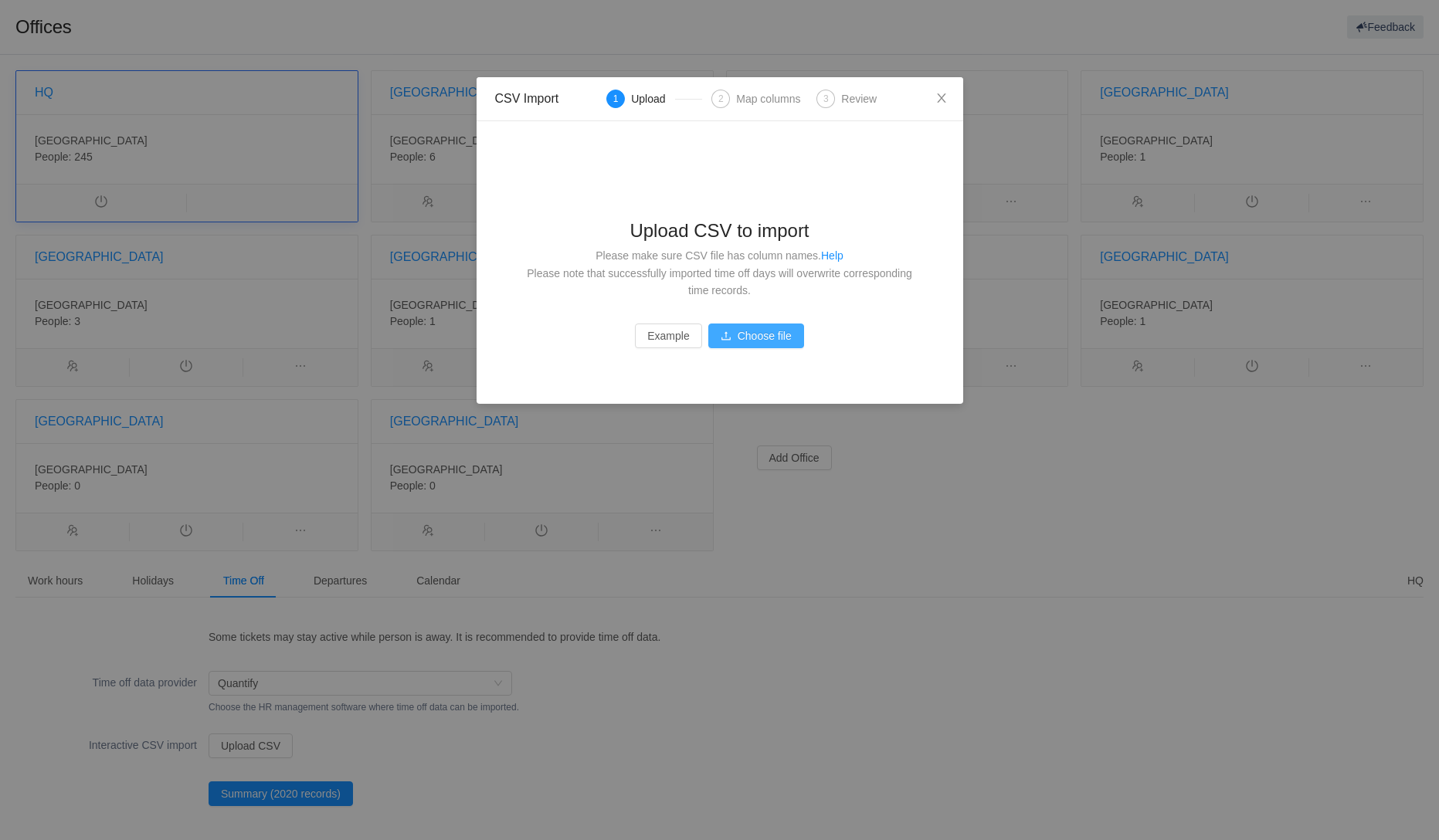
click at [754, 338] on button "Choose file" at bounding box center [756, 336] width 95 height 25
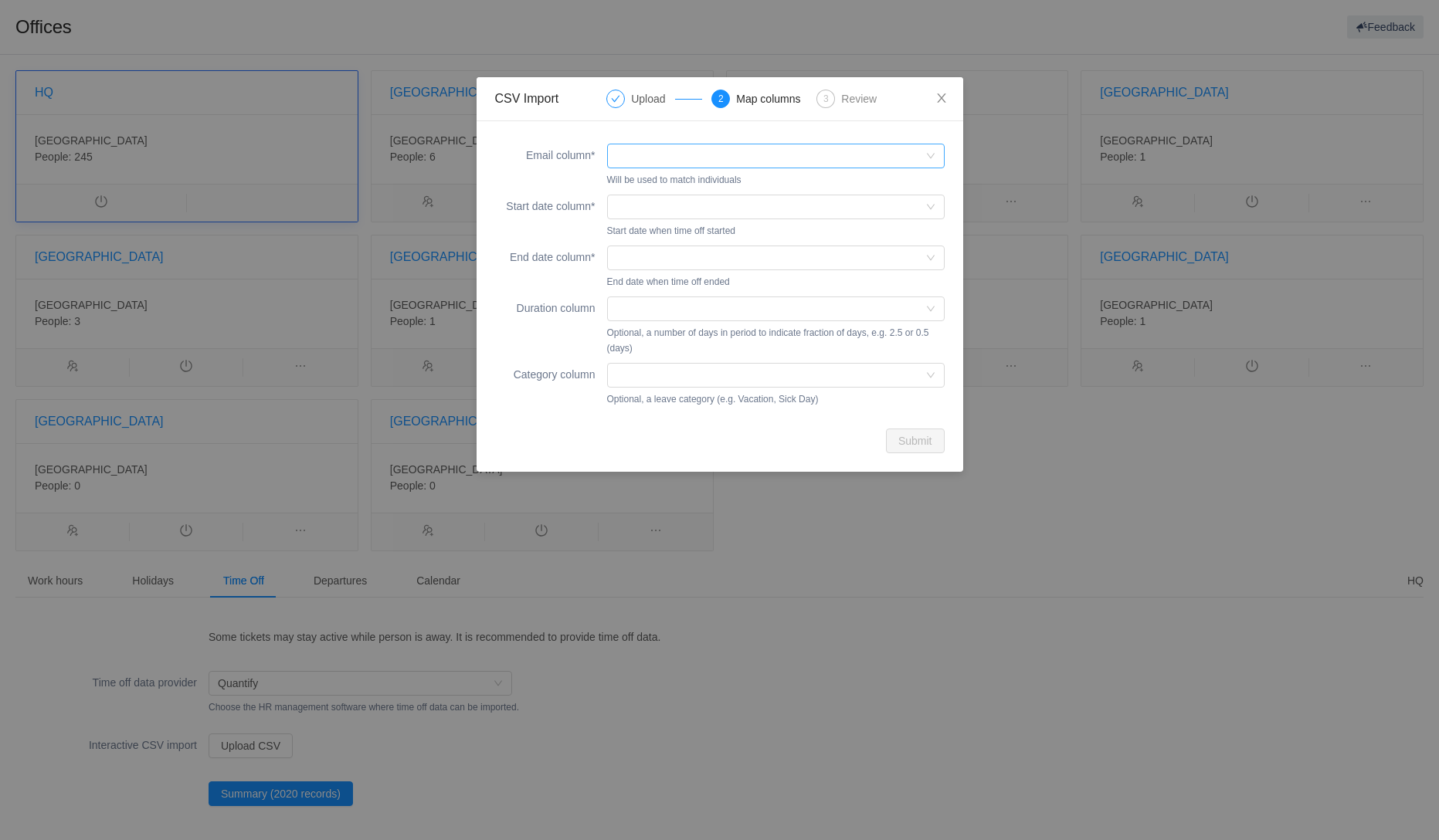
click at [638, 160] on div at bounding box center [771, 156] width 309 height 23
click at [643, 184] on li "Email" at bounding box center [774, 186] width 337 height 25
click at [665, 205] on div at bounding box center [771, 207] width 309 height 23
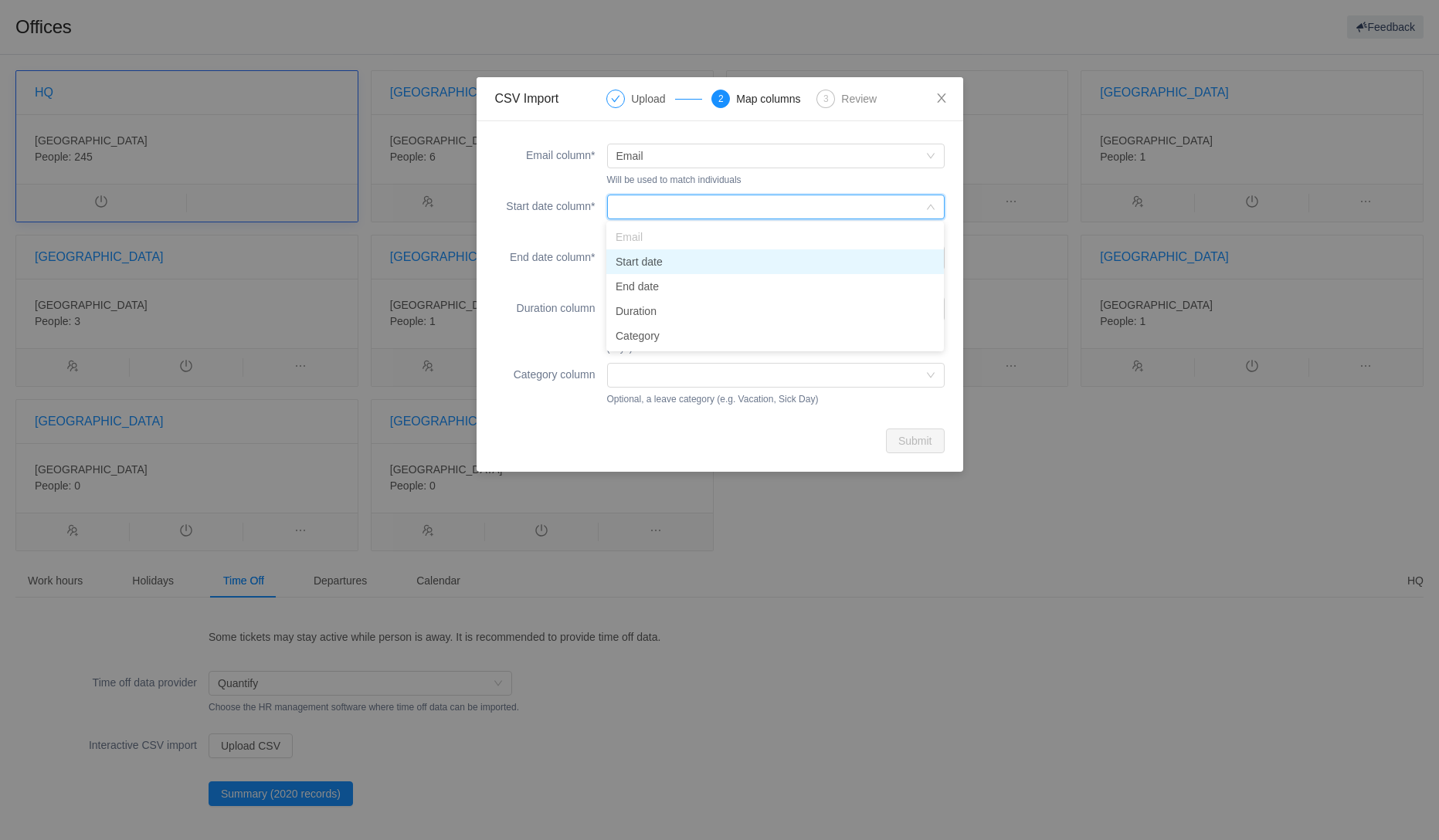
click at [641, 261] on li "Start date" at bounding box center [774, 262] width 337 height 25
click at [671, 253] on div at bounding box center [771, 258] width 309 height 23
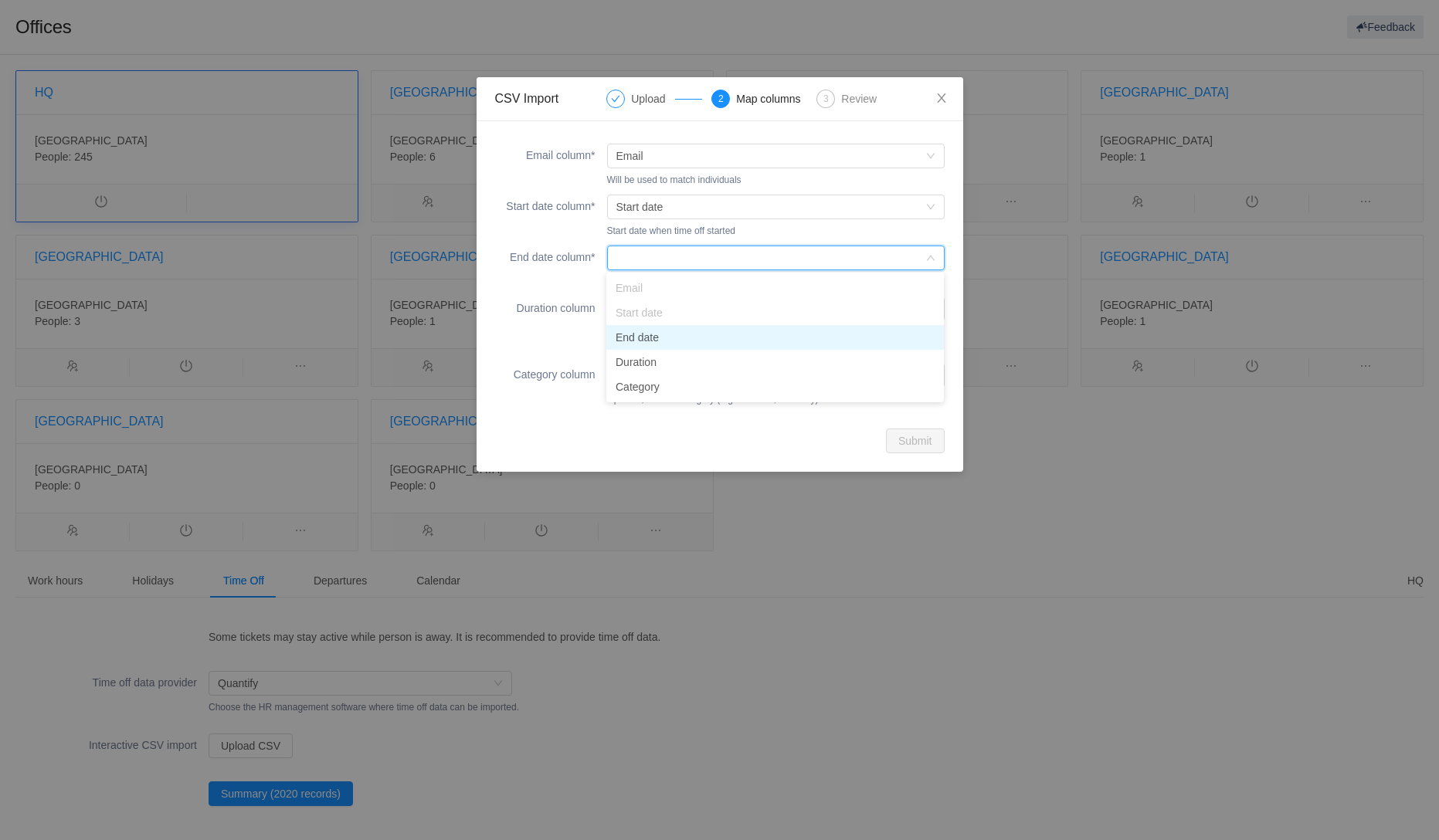
click at [645, 335] on li "End date" at bounding box center [774, 338] width 337 height 25
click at [683, 317] on div at bounding box center [771, 308] width 309 height 23
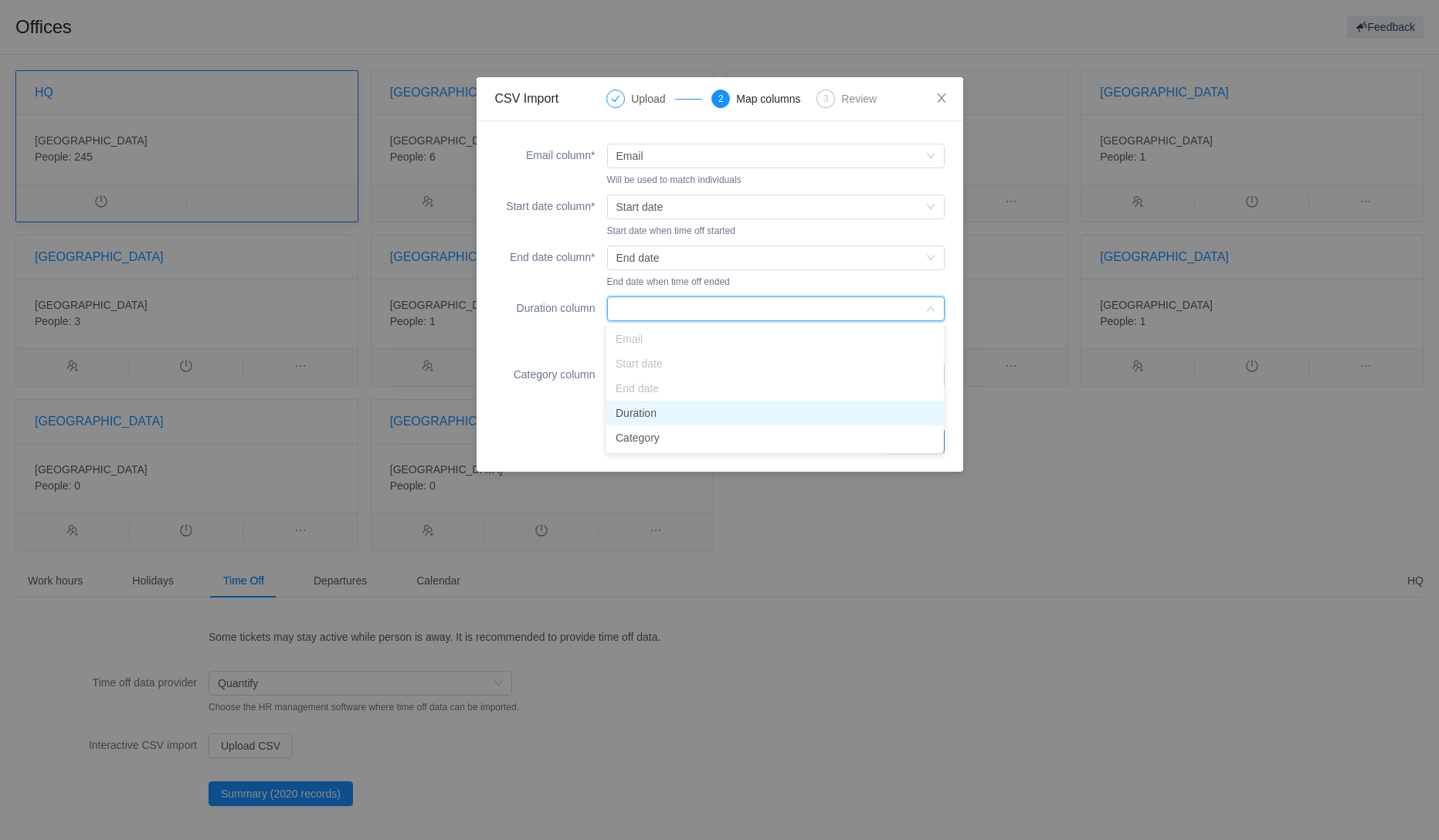
click at [637, 414] on li "Duration" at bounding box center [774, 413] width 337 height 25
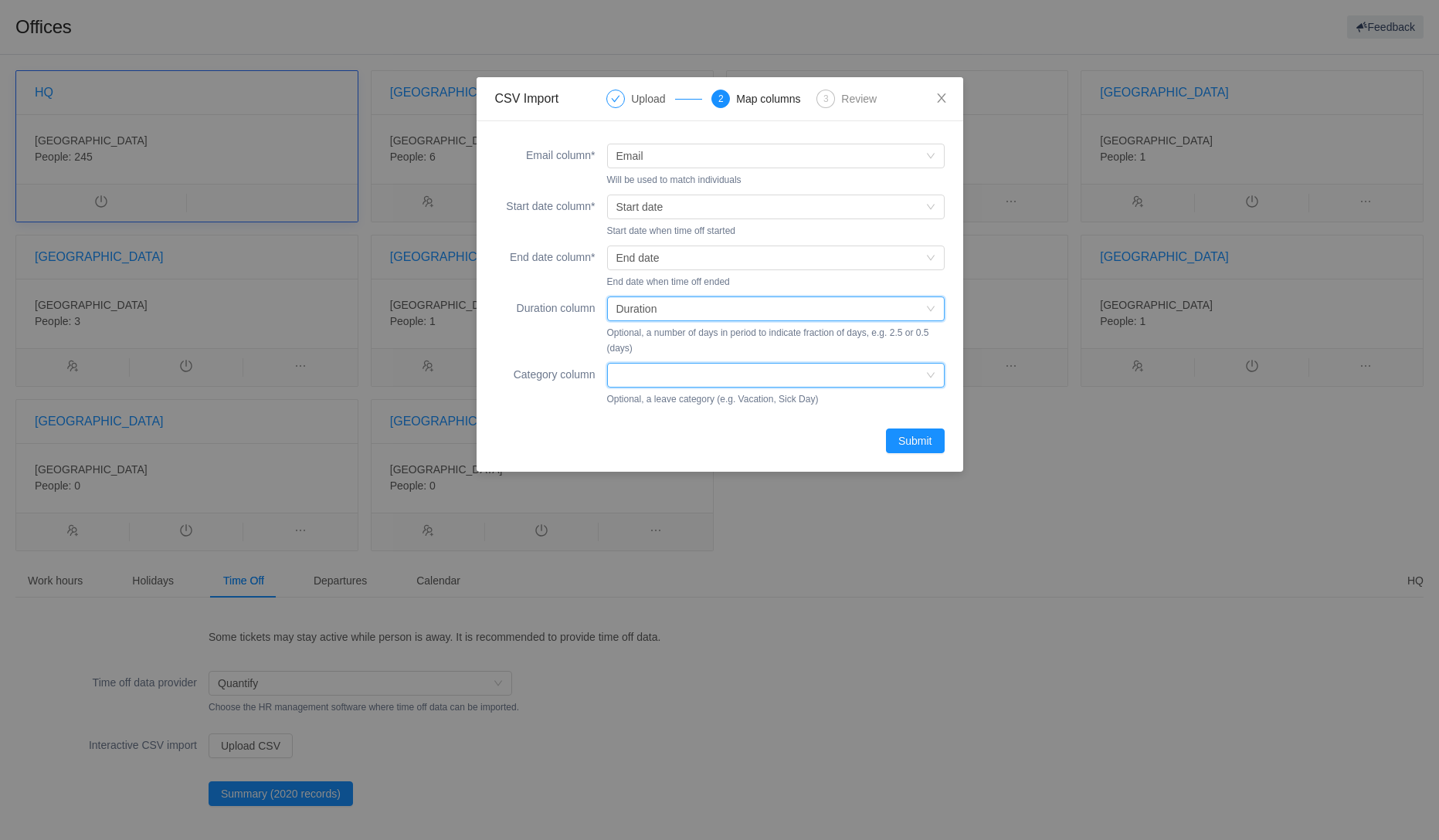
click at [703, 381] on div at bounding box center [771, 375] width 309 height 23
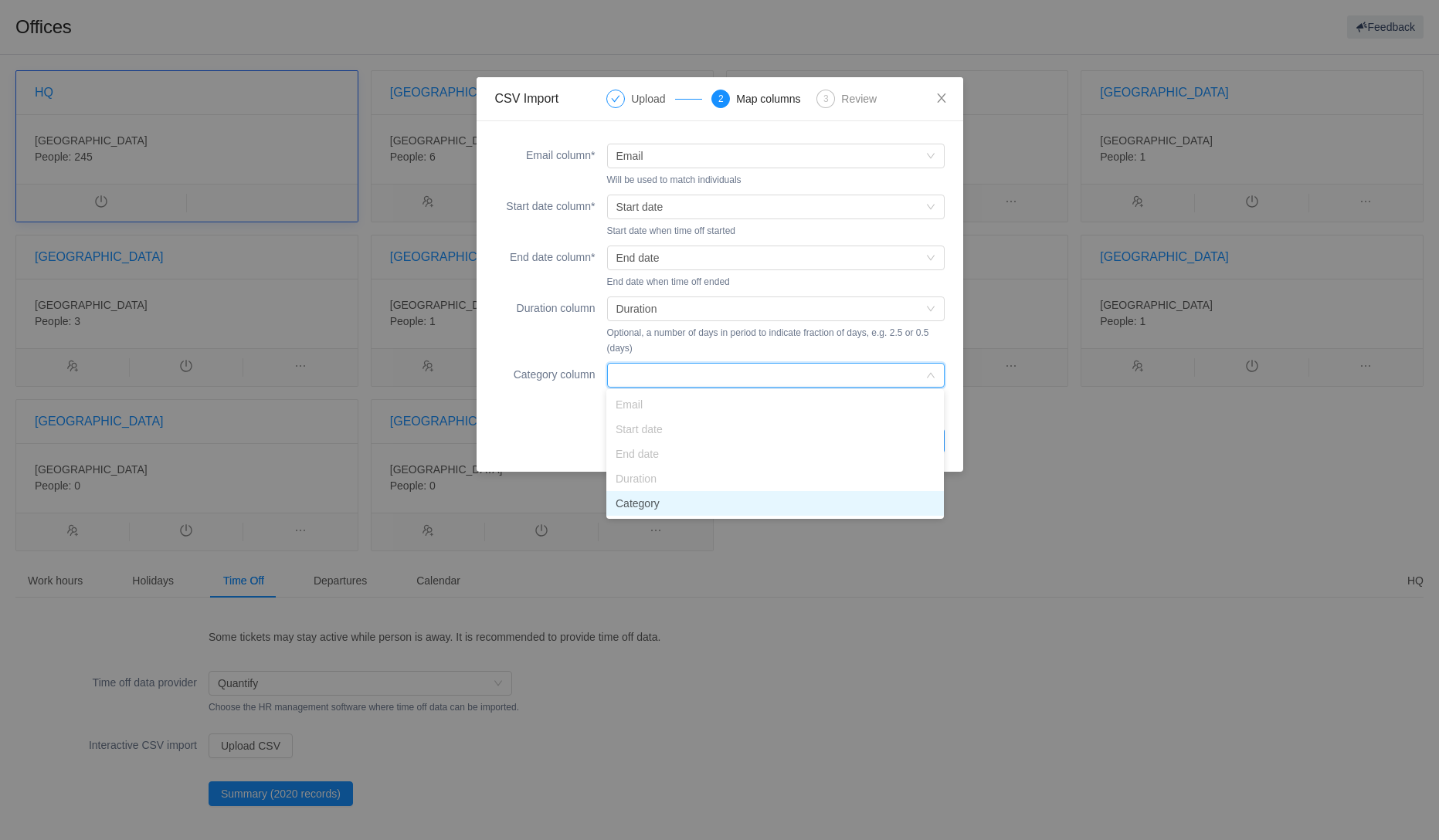
click at [634, 501] on li "Category" at bounding box center [774, 503] width 337 height 25
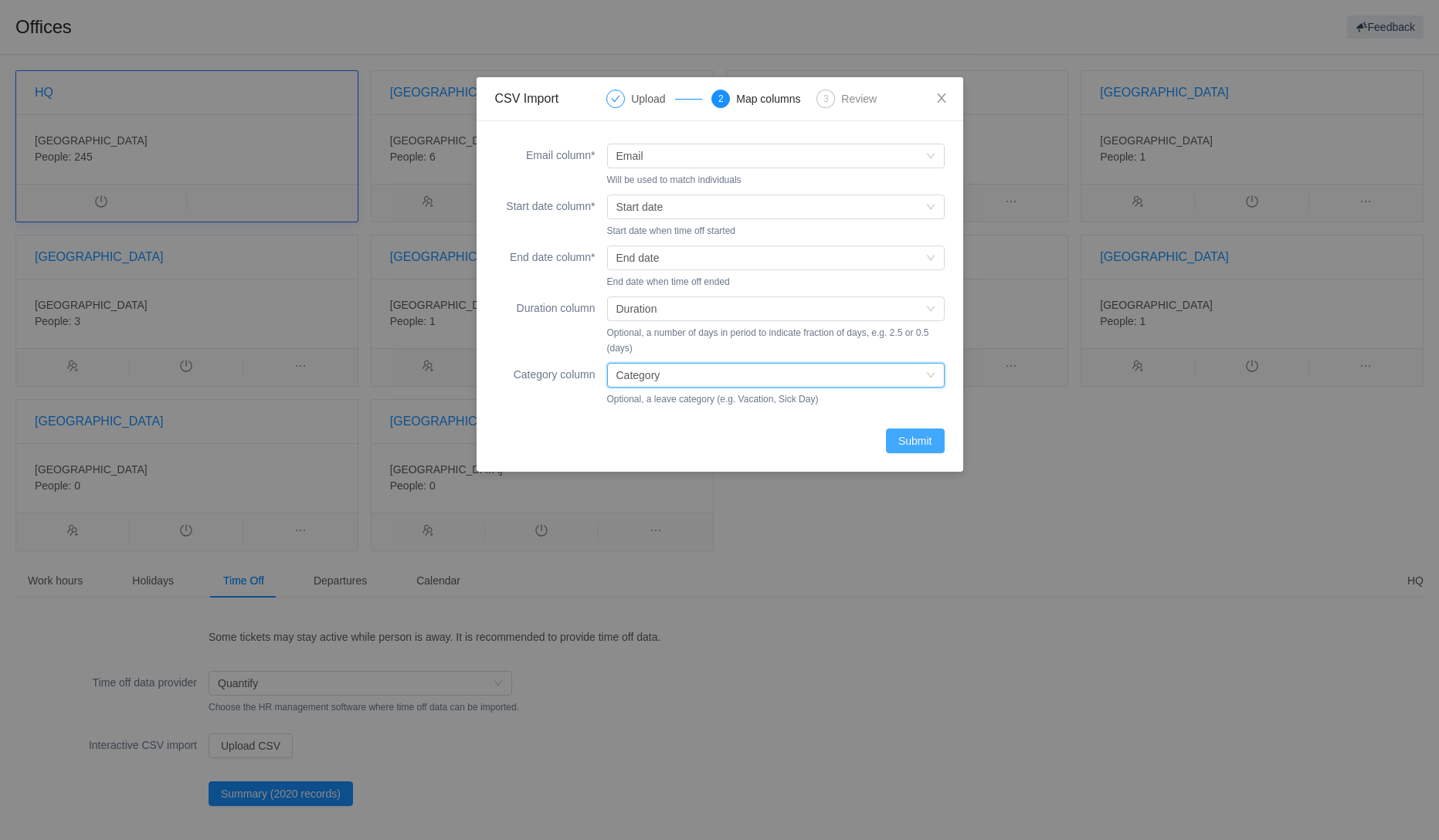
click at [923, 440] on button "Submit" at bounding box center [915, 441] width 58 height 25
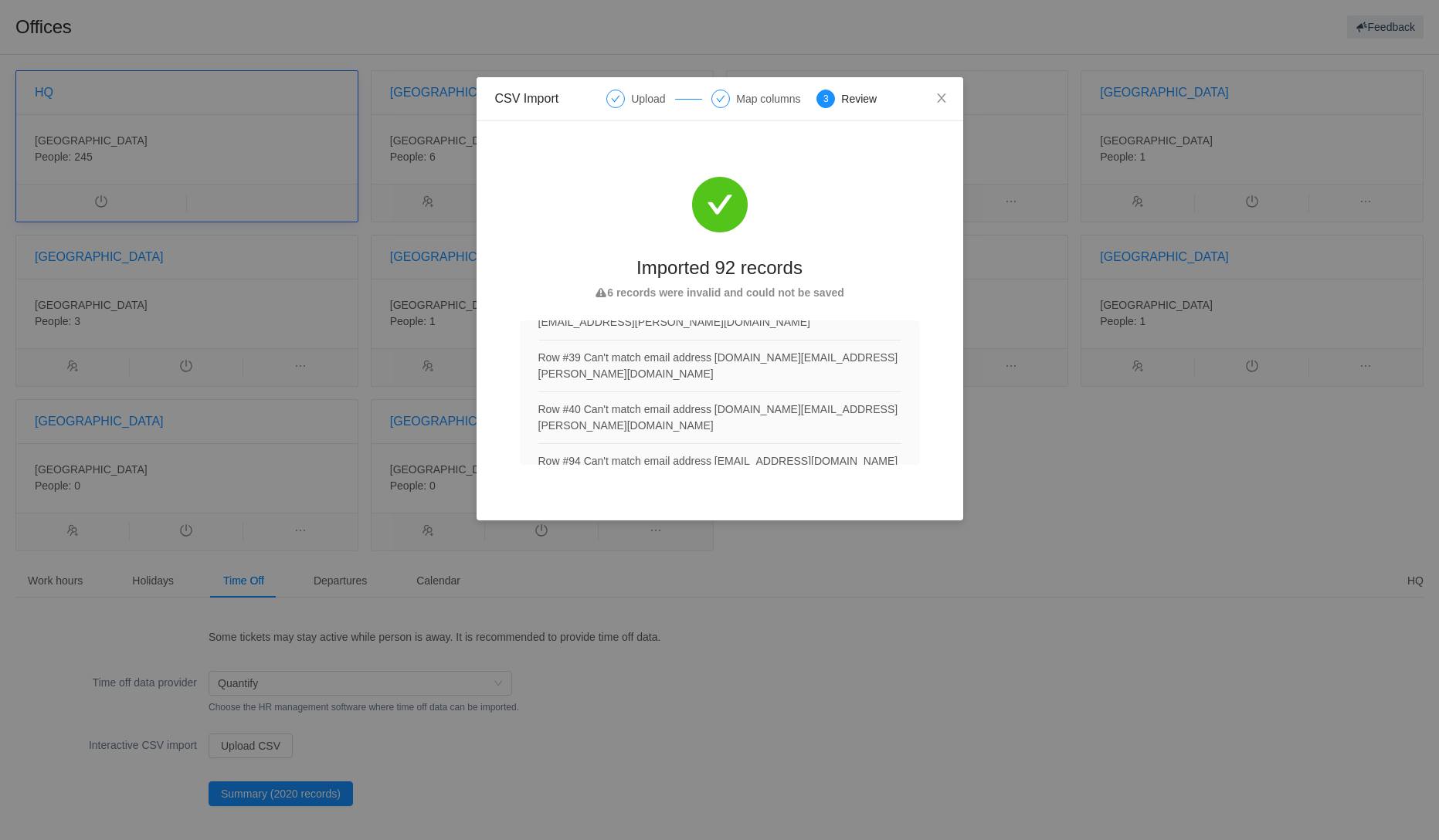
scroll to position [74, 0]
click at [942, 99] on icon "icon: close" at bounding box center [942, 97] width 12 height 12
